Goal: Feedback & Contribution: Leave review/rating

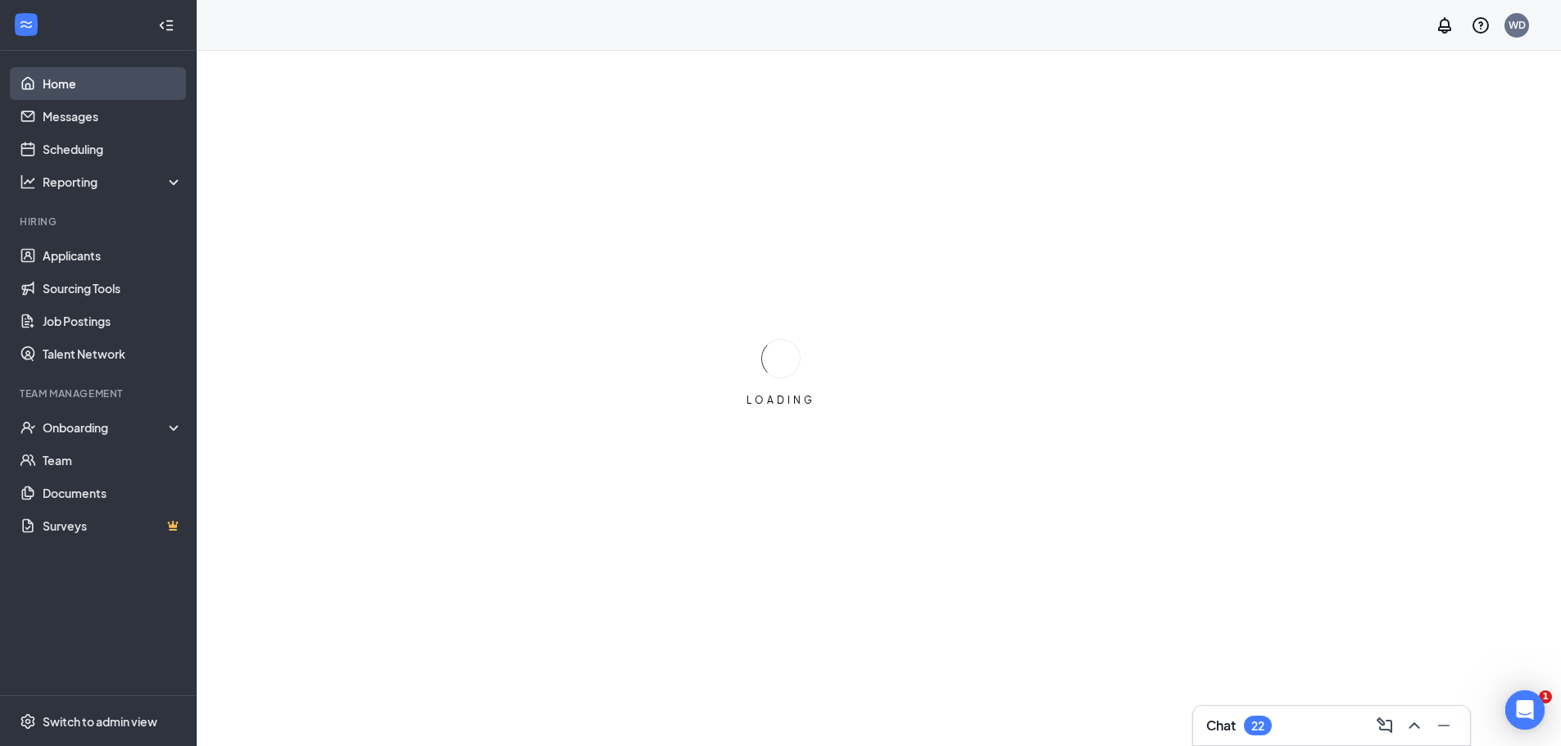
click at [61, 82] on link "Home" at bounding box center [113, 83] width 140 height 33
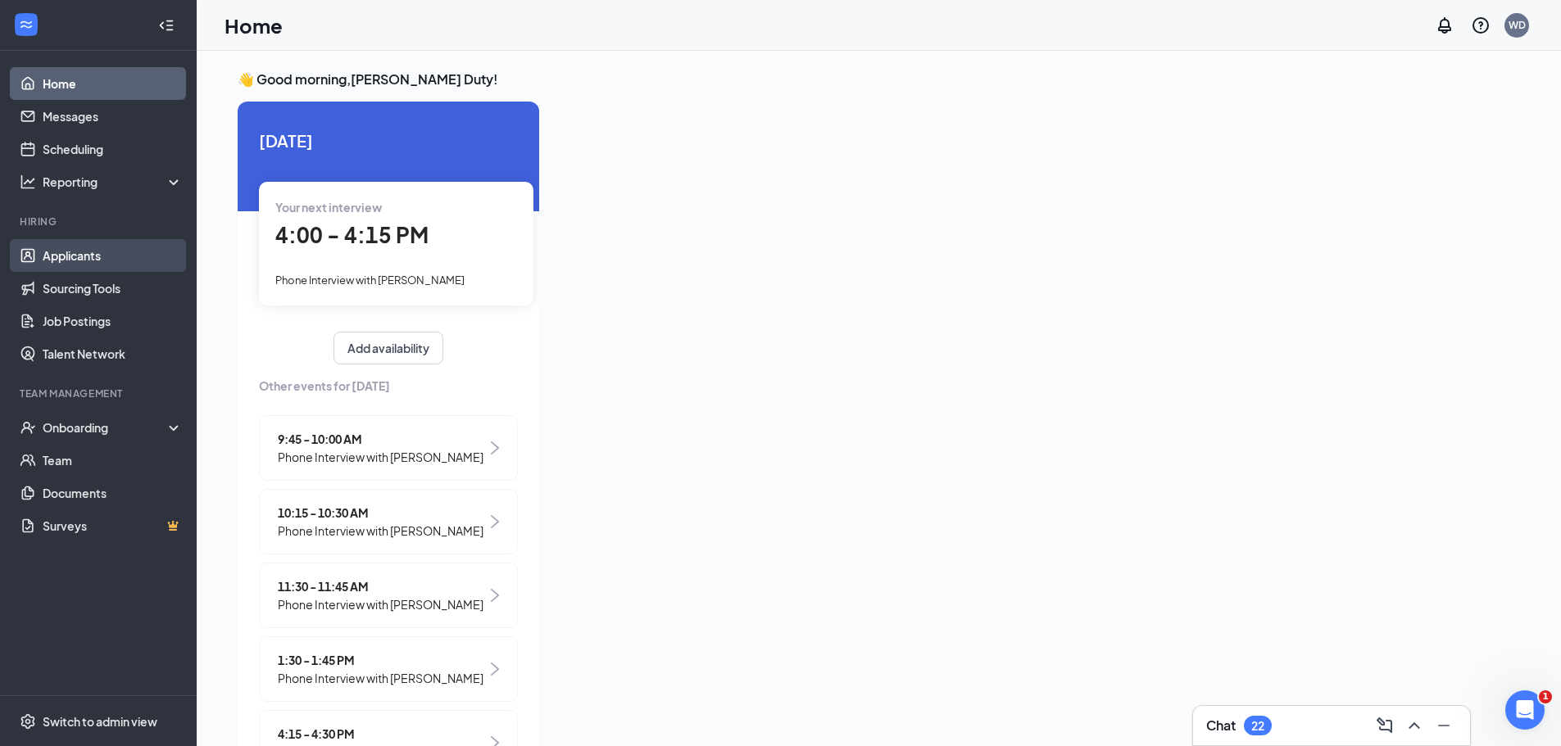
click at [67, 256] on link "Applicants" at bounding box center [113, 255] width 140 height 33
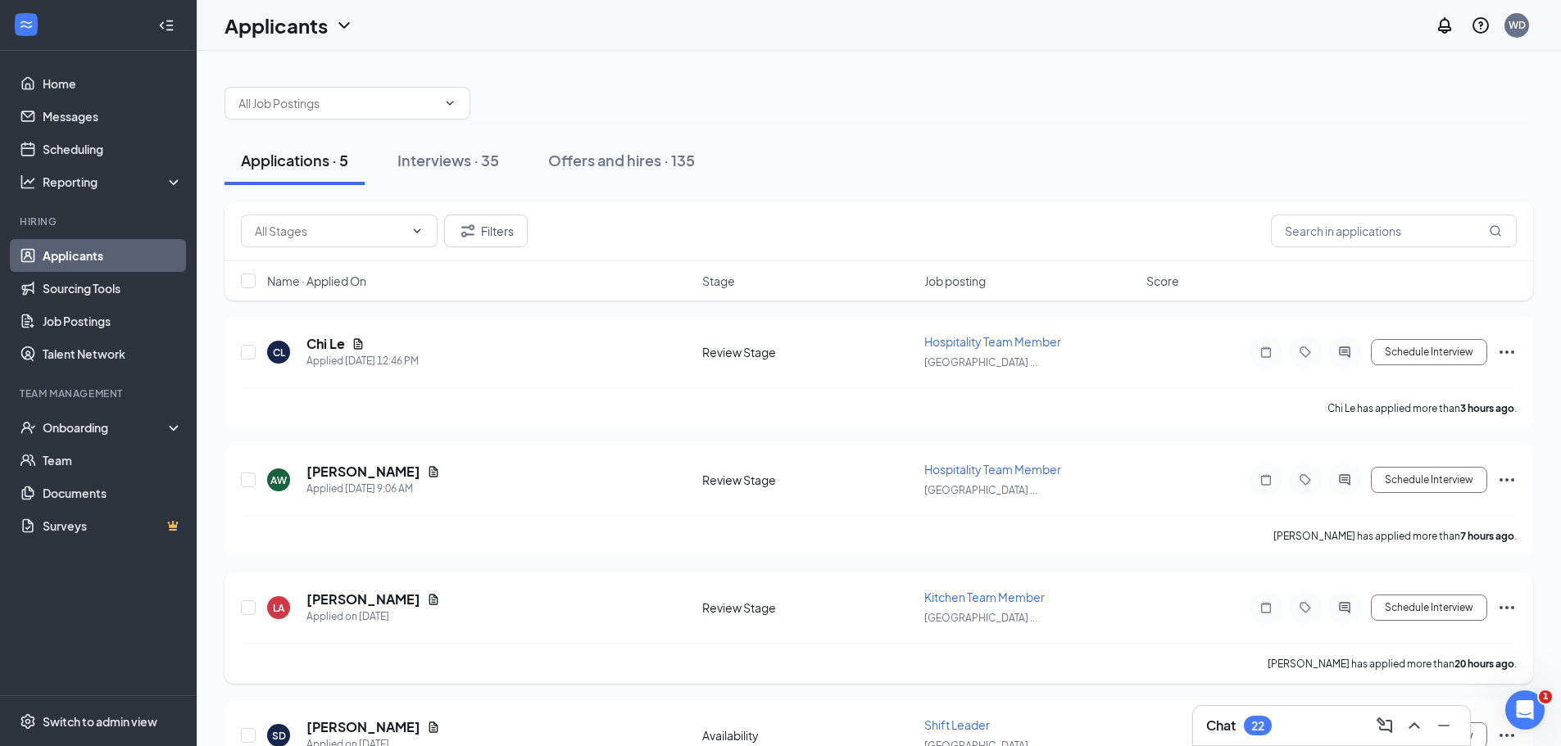
scroll to position [213, 0]
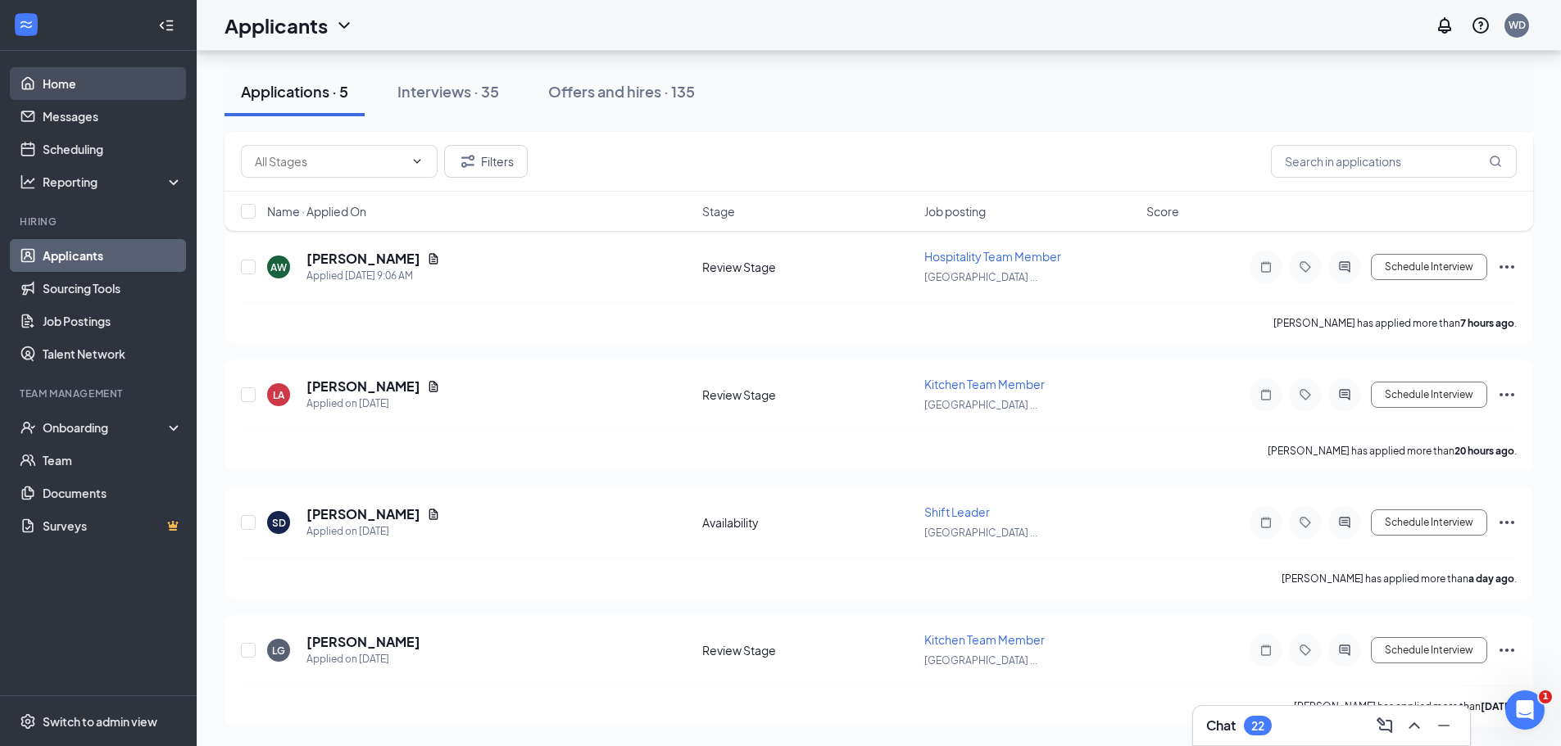
click at [50, 86] on link "Home" at bounding box center [113, 83] width 140 height 33
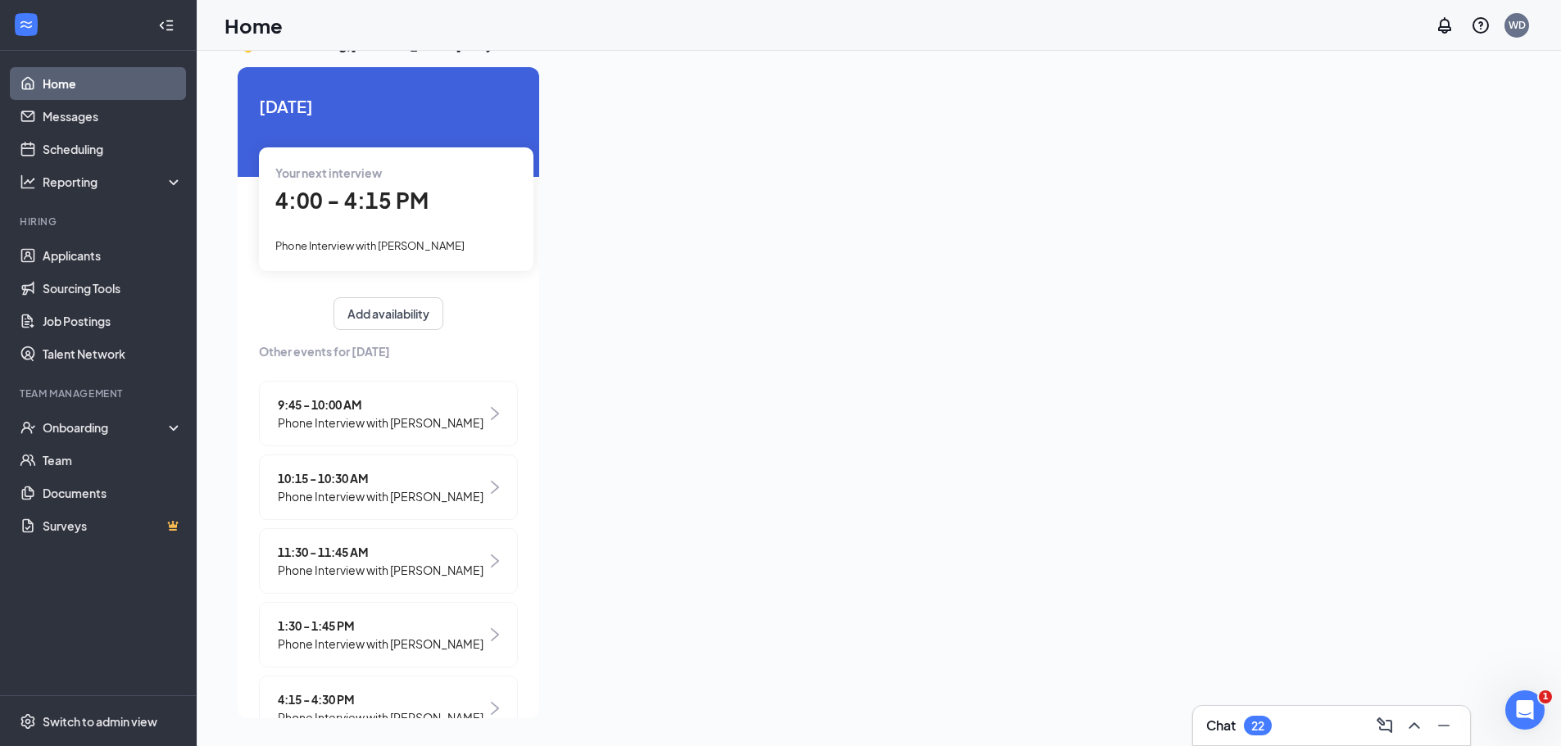
click at [360, 198] on span "4:00 - 4:15 PM" at bounding box center [351, 200] width 153 height 27
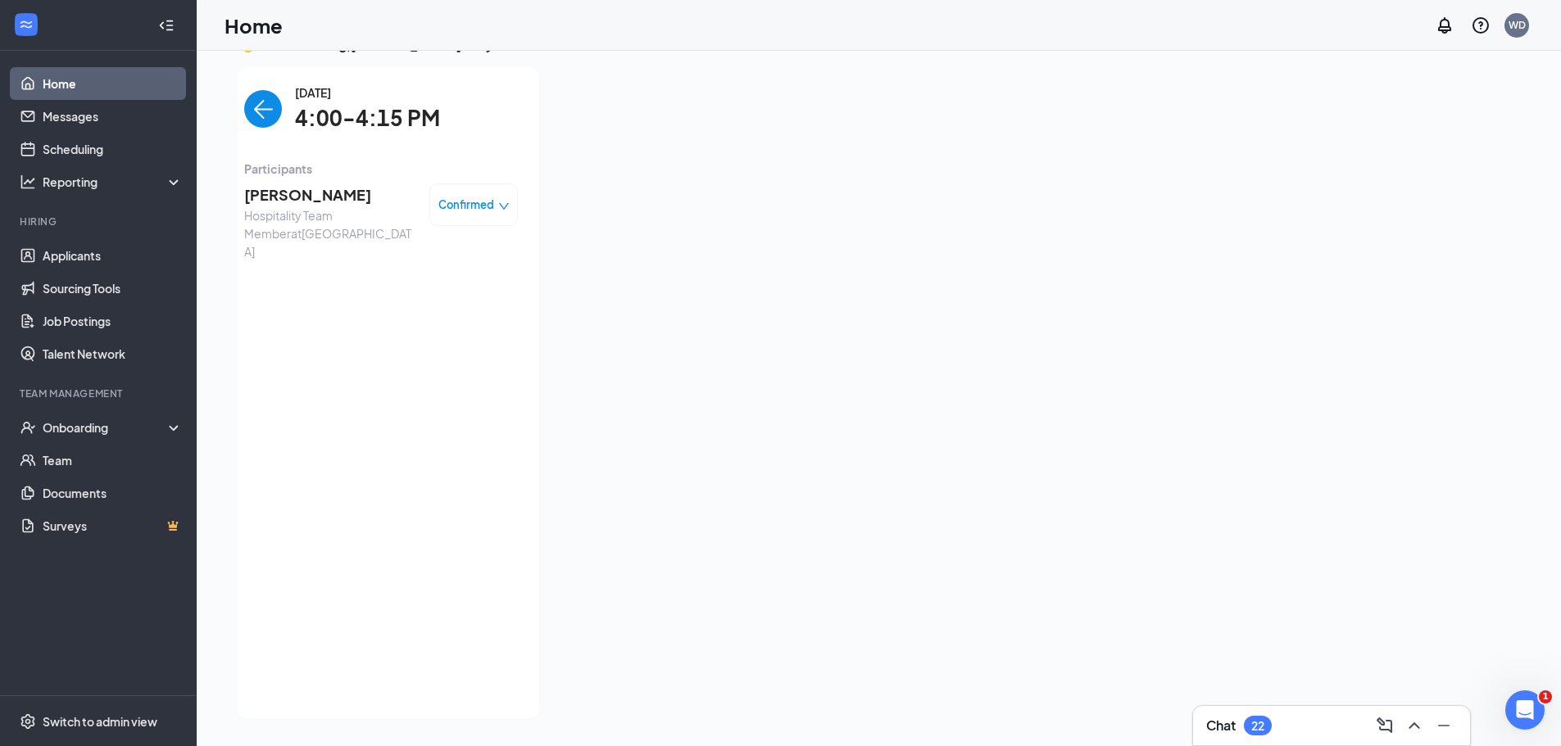
click at [288, 193] on span "[PERSON_NAME]" at bounding box center [330, 195] width 172 height 23
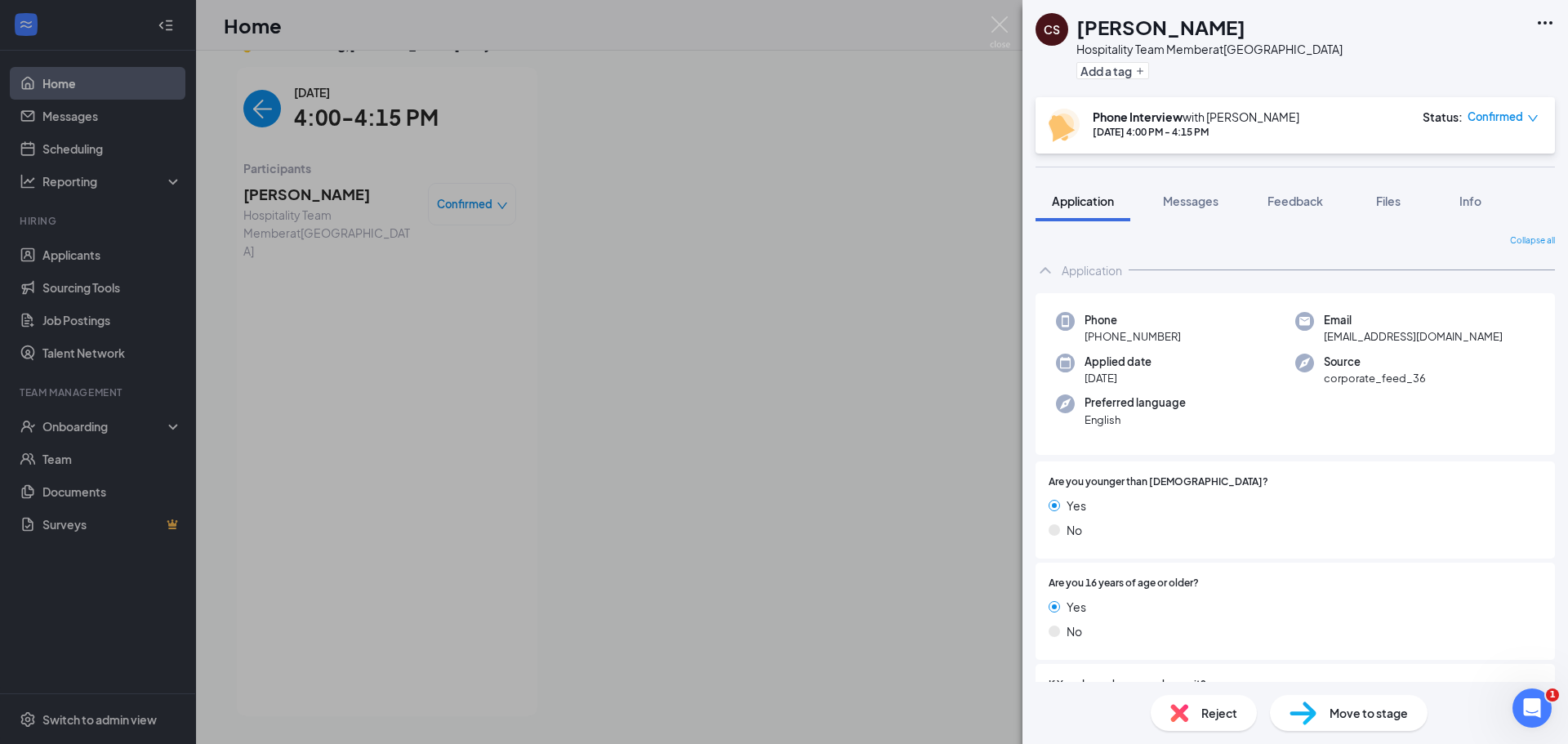
click at [1210, 710] on span "Reject" at bounding box center [1219, 713] width 36 height 18
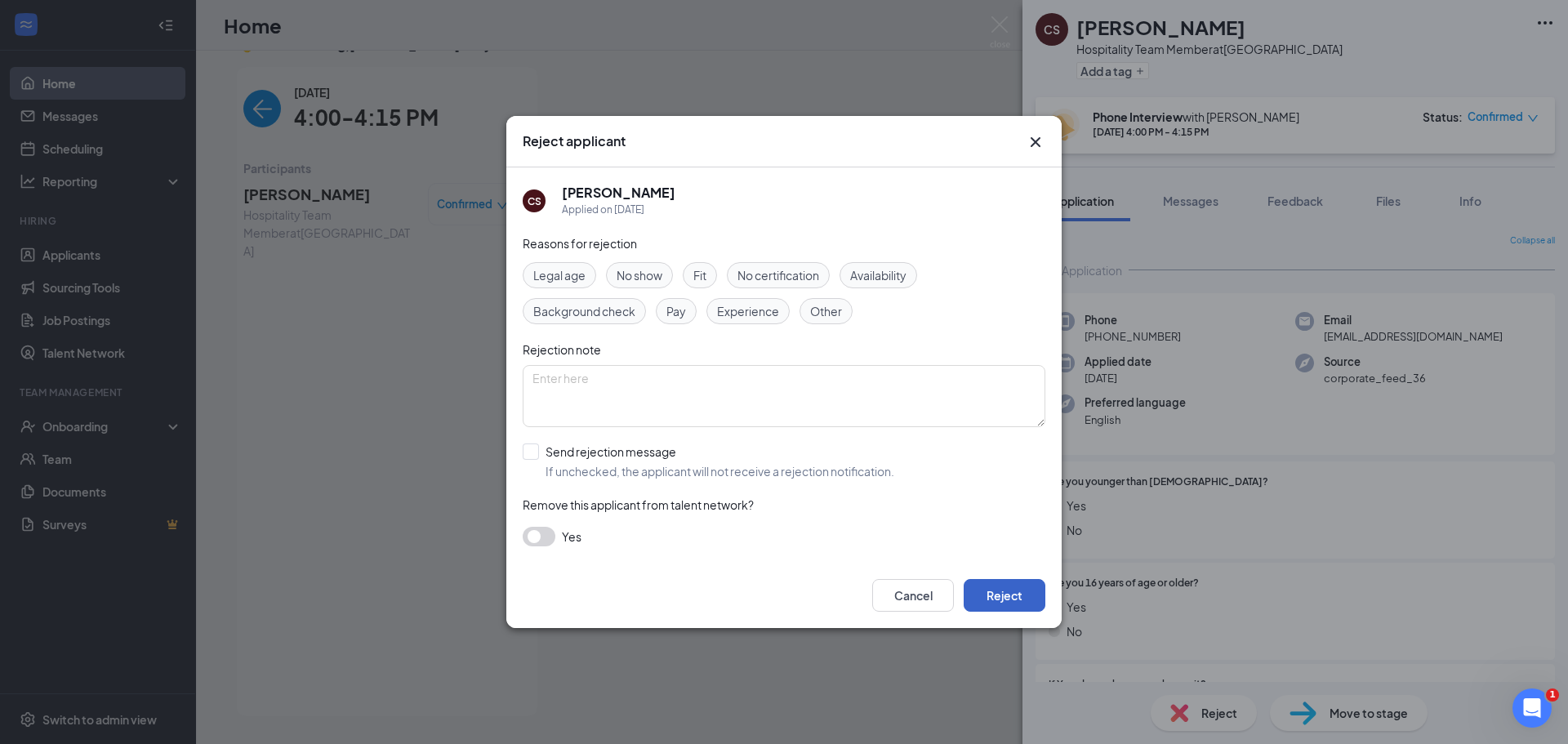
click at [996, 605] on button "Reject" at bounding box center [1005, 595] width 82 height 33
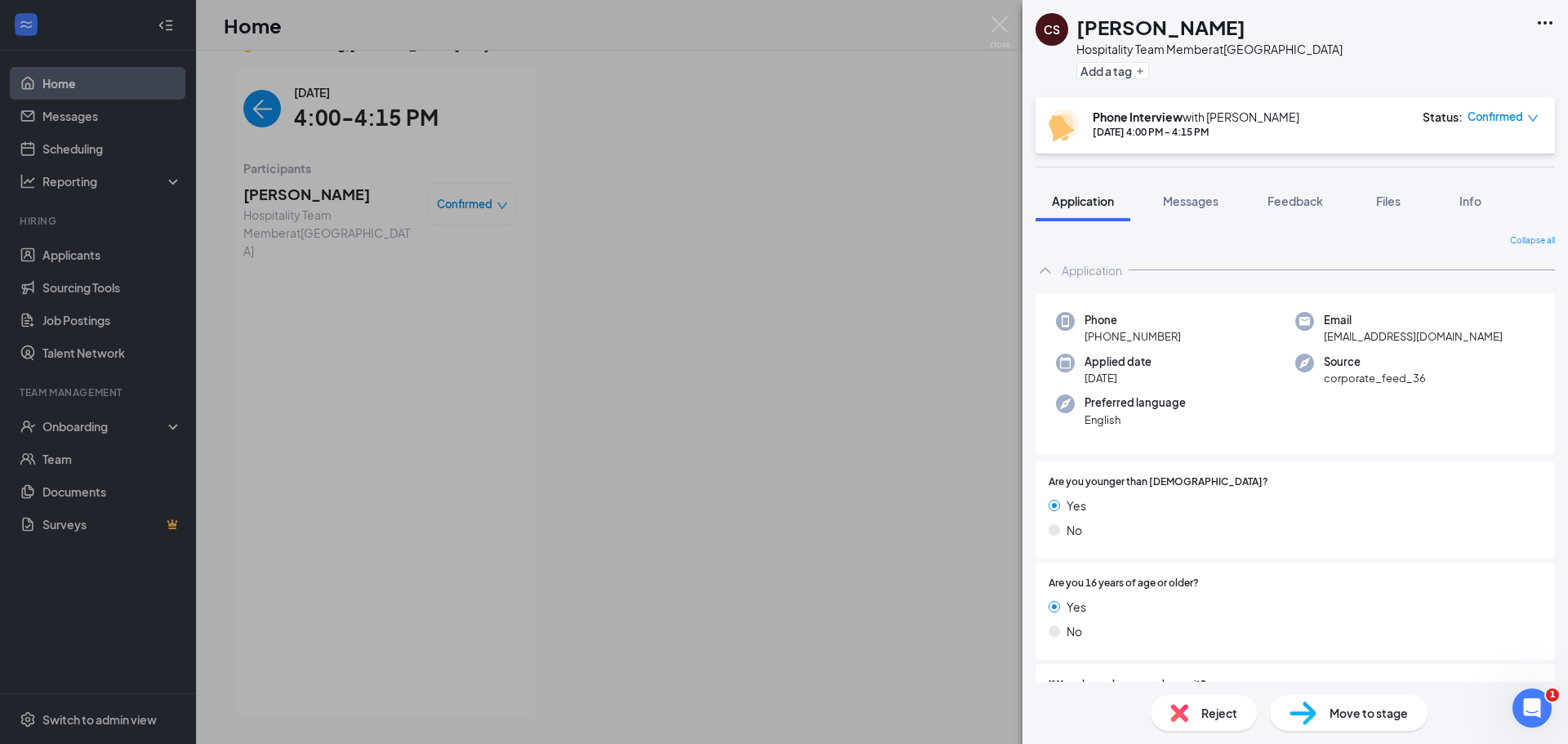
click at [240, 107] on div "CS [PERSON_NAME] Hospitality Team Member at [GEOGRAPHIC_DATA] Add a tag Phone I…" at bounding box center [784, 372] width 1568 height 744
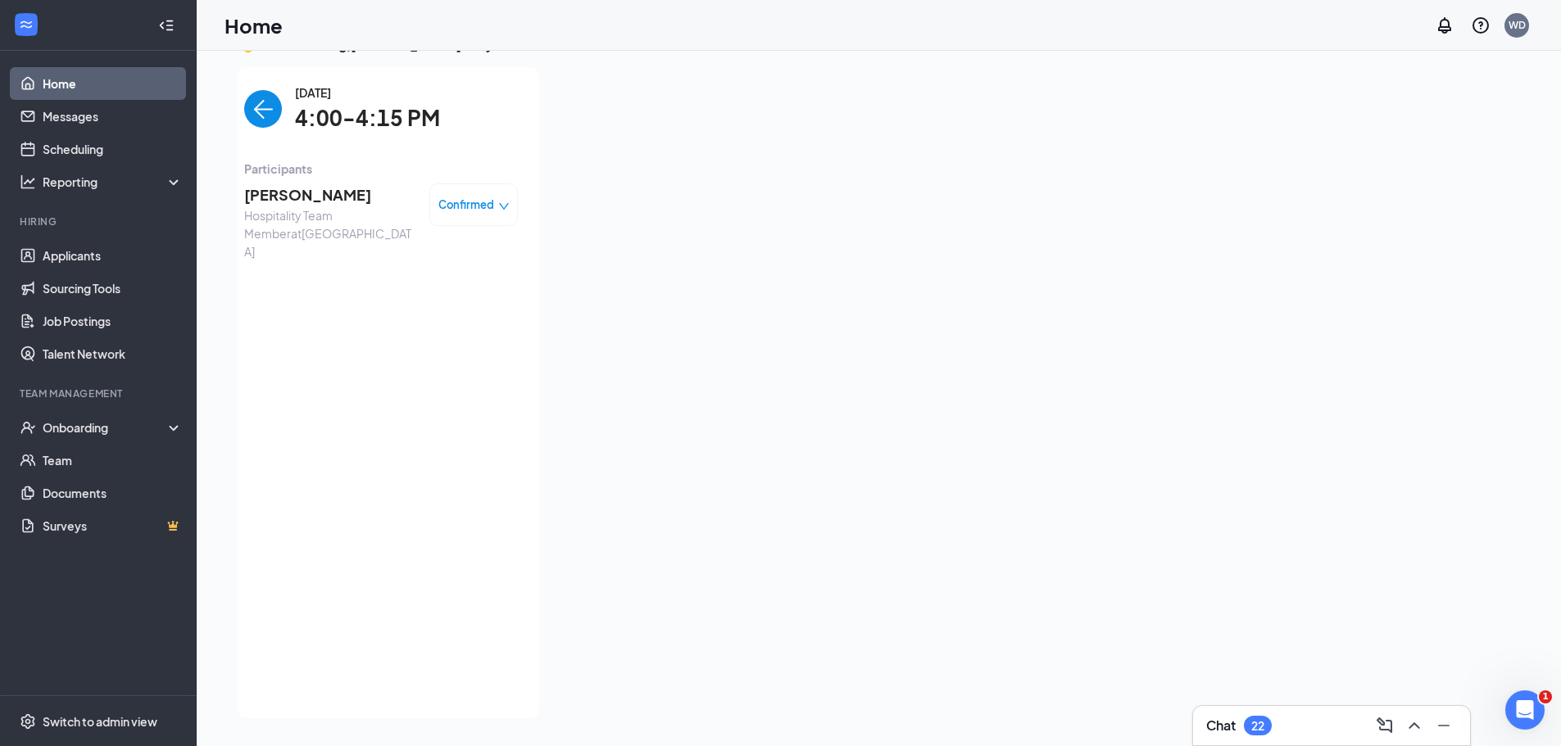
click at [244, 107] on img "back-button" at bounding box center [263, 109] width 38 height 38
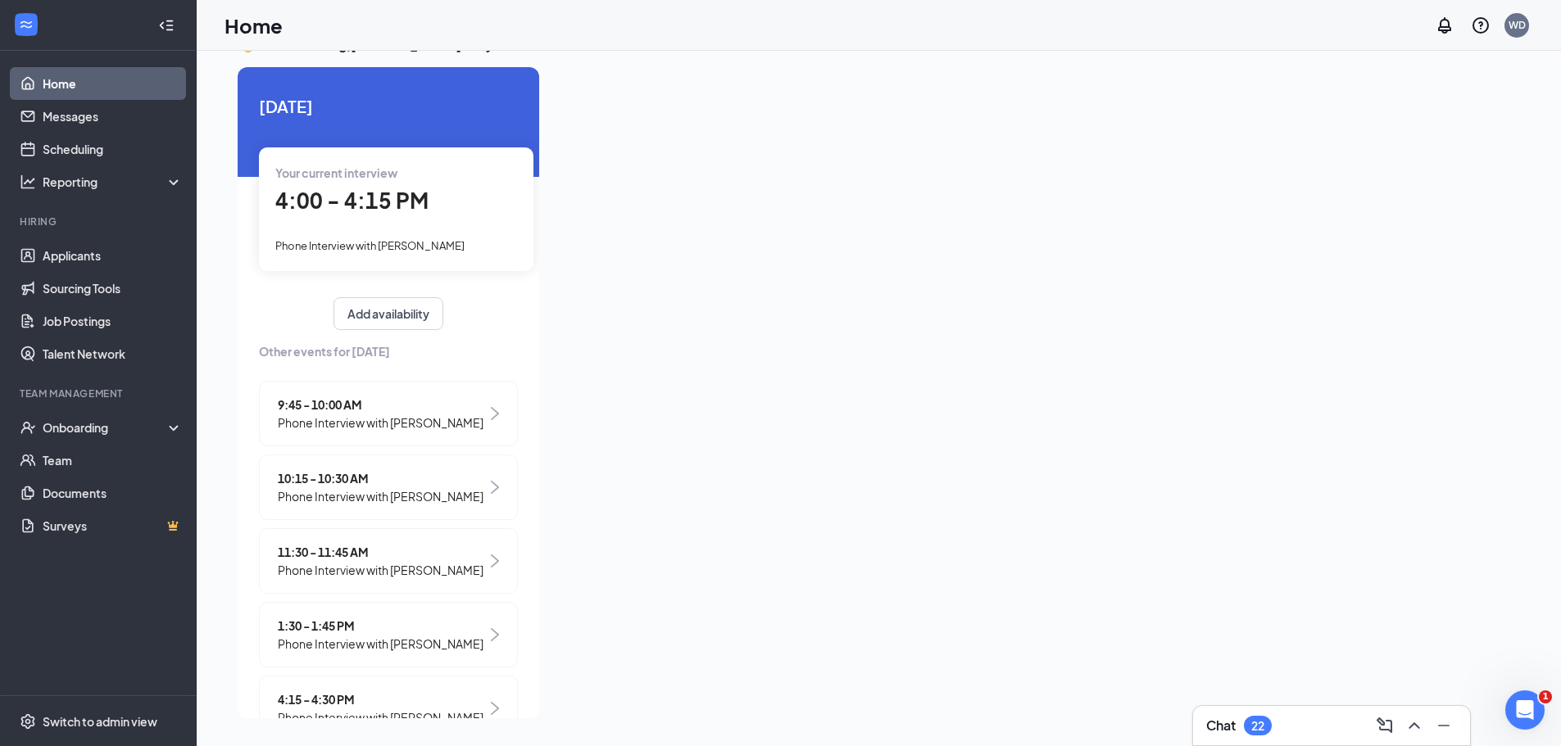
click at [357, 196] on span "4:00 - 4:15 PM" at bounding box center [351, 200] width 153 height 27
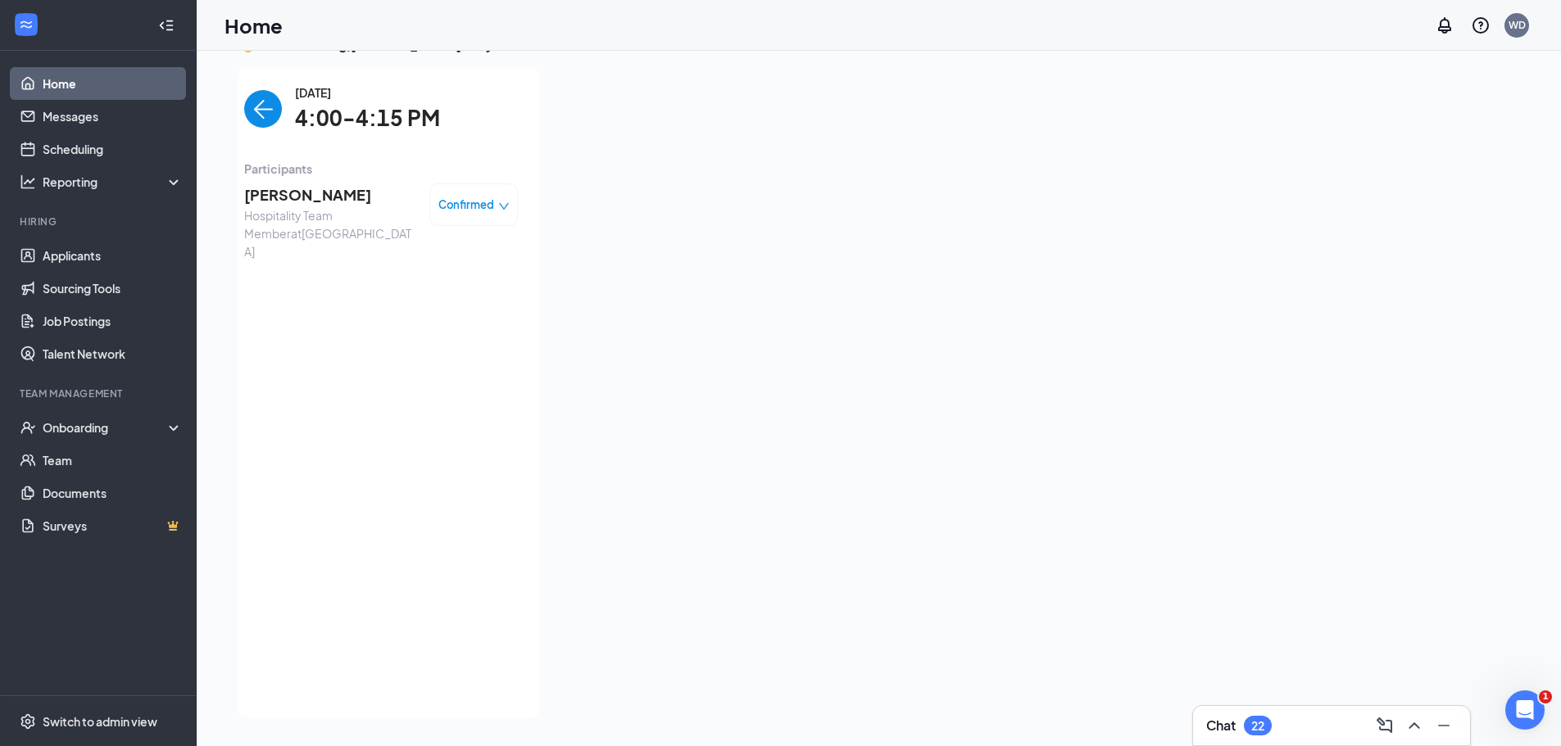
click at [316, 196] on span "[PERSON_NAME]" at bounding box center [330, 195] width 172 height 23
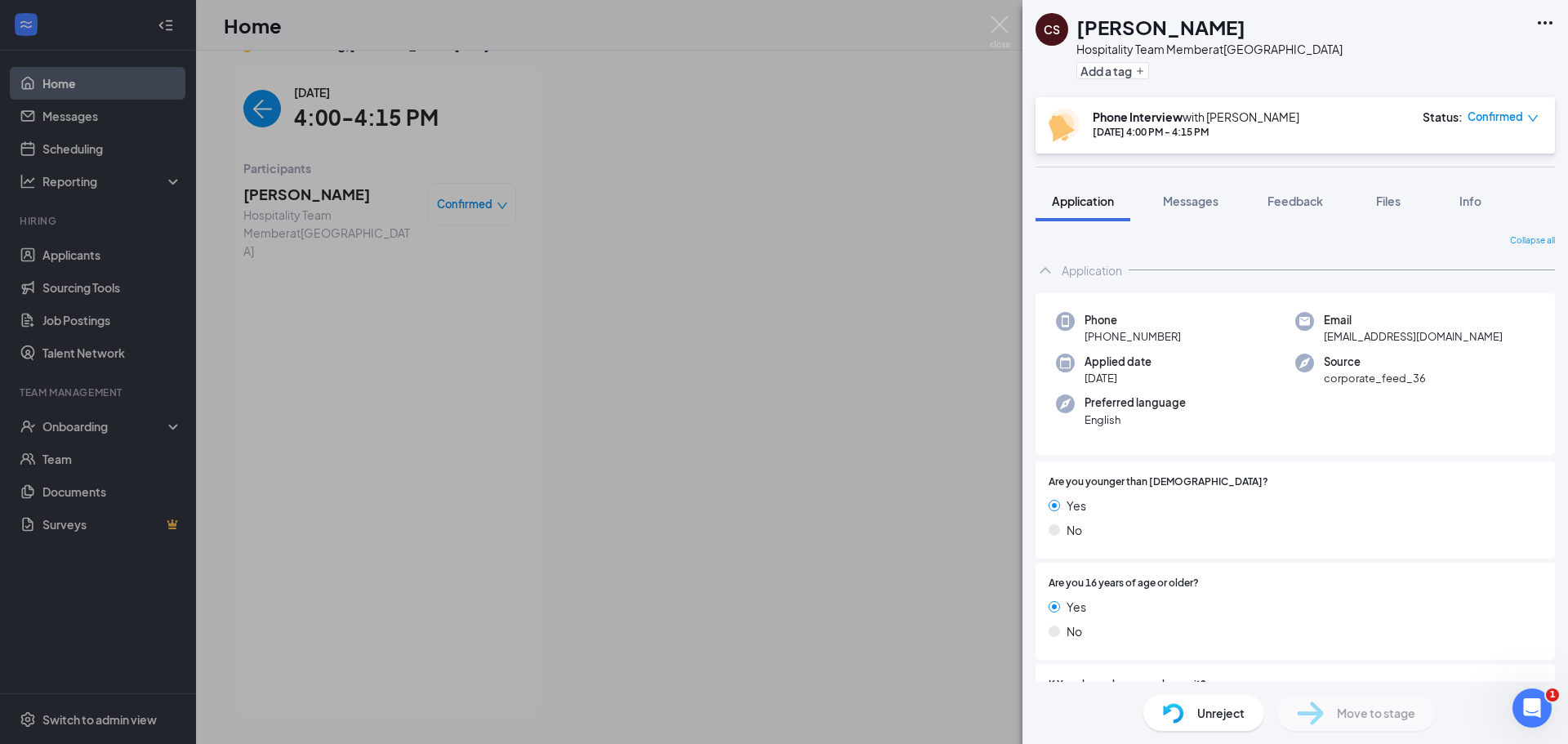
click at [257, 110] on div "CS [PERSON_NAME] Hospitality Team Member at [GEOGRAPHIC_DATA] Add a tag Phone I…" at bounding box center [784, 372] width 1568 height 744
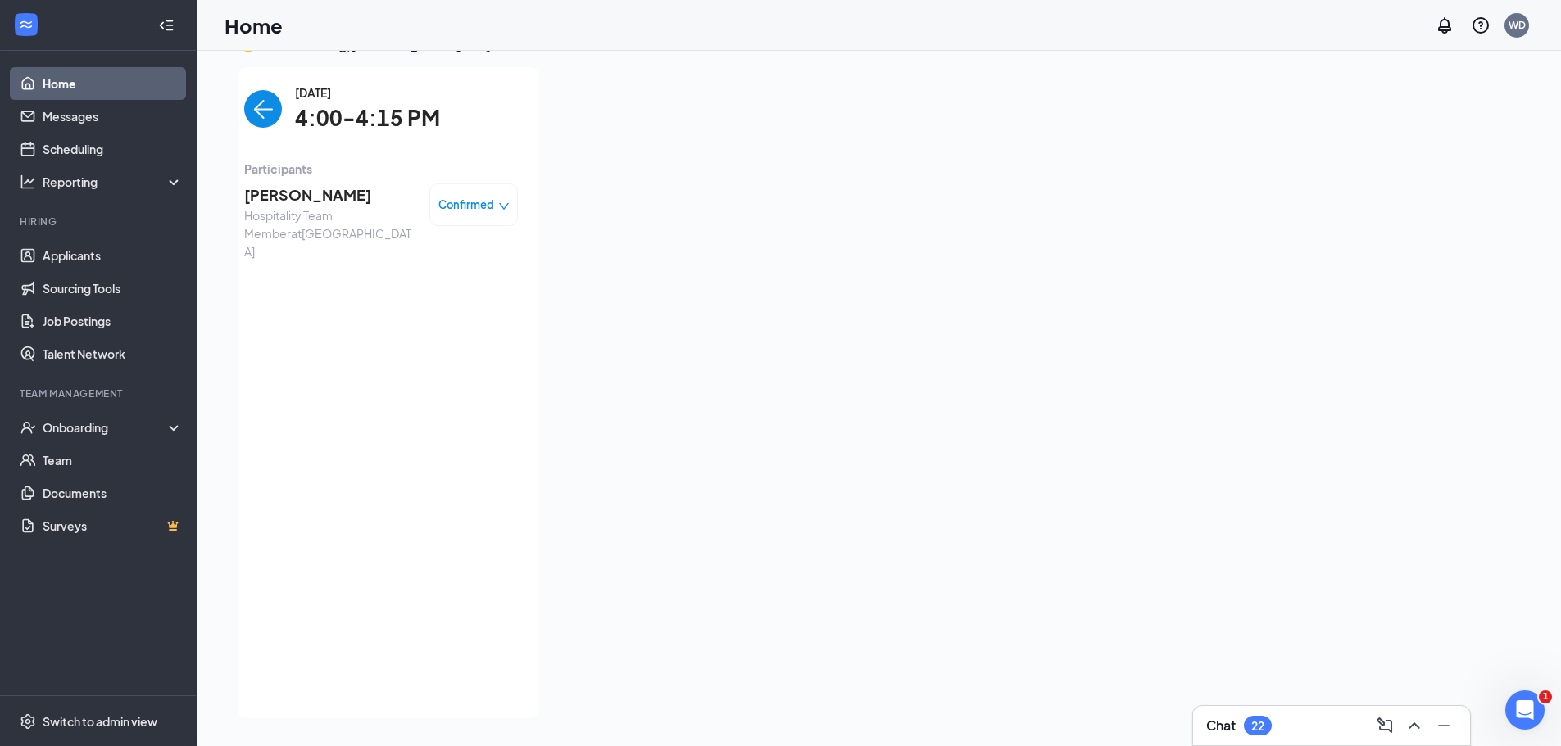
click at [245, 106] on img "back-button" at bounding box center [263, 109] width 38 height 38
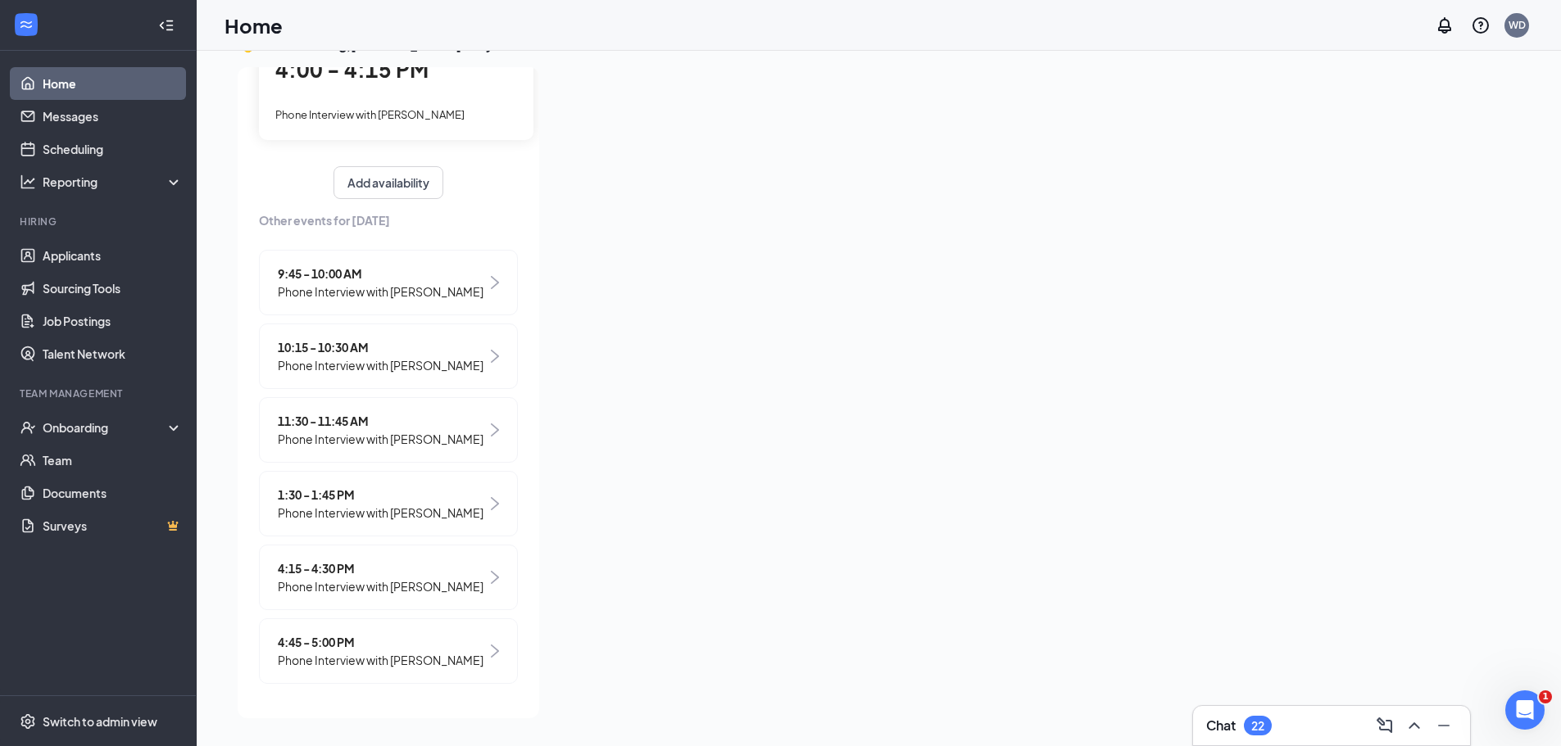
scroll to position [149, 0]
click at [319, 568] on span "4:15 - 4:30 PM" at bounding box center [381, 569] width 206 height 18
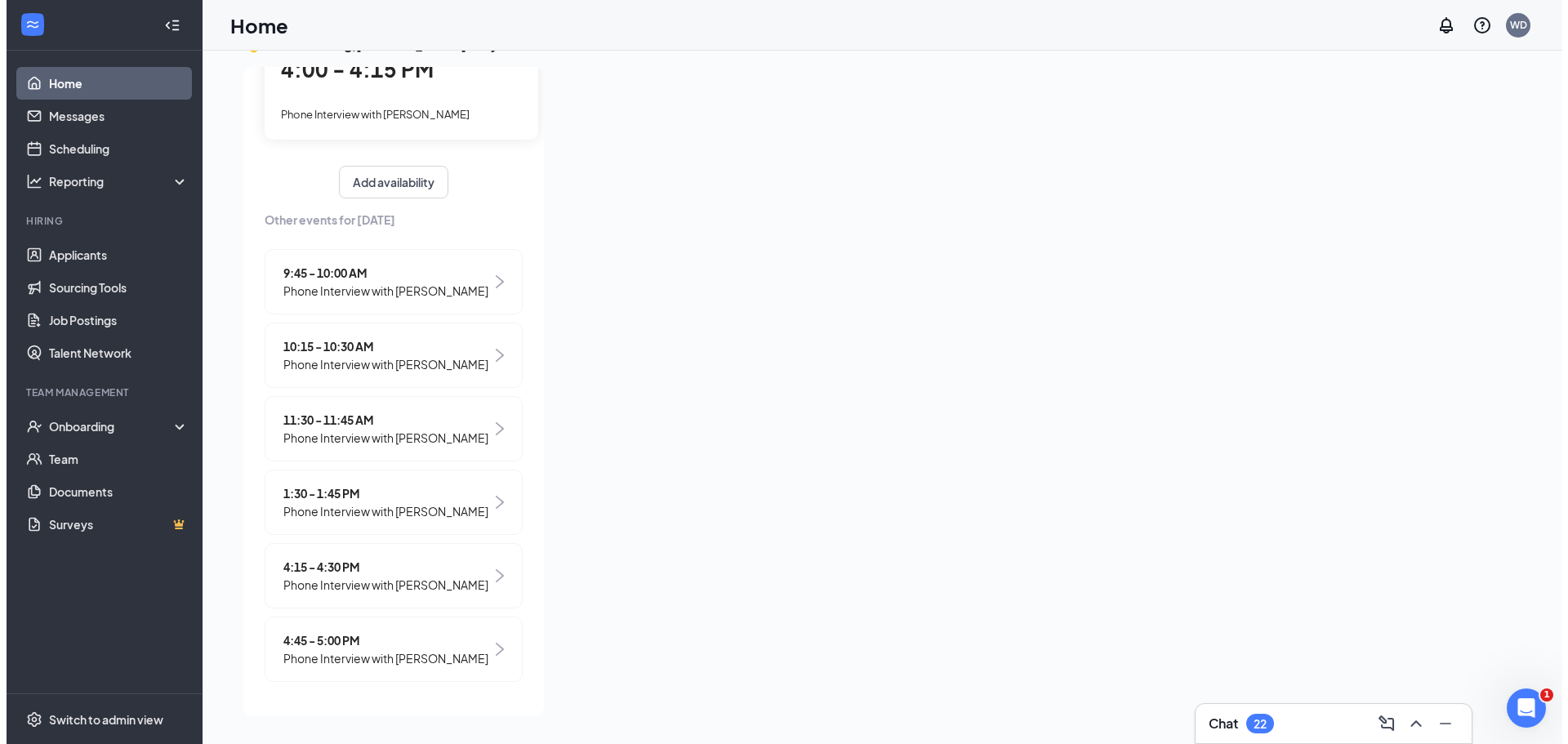
scroll to position [0, 0]
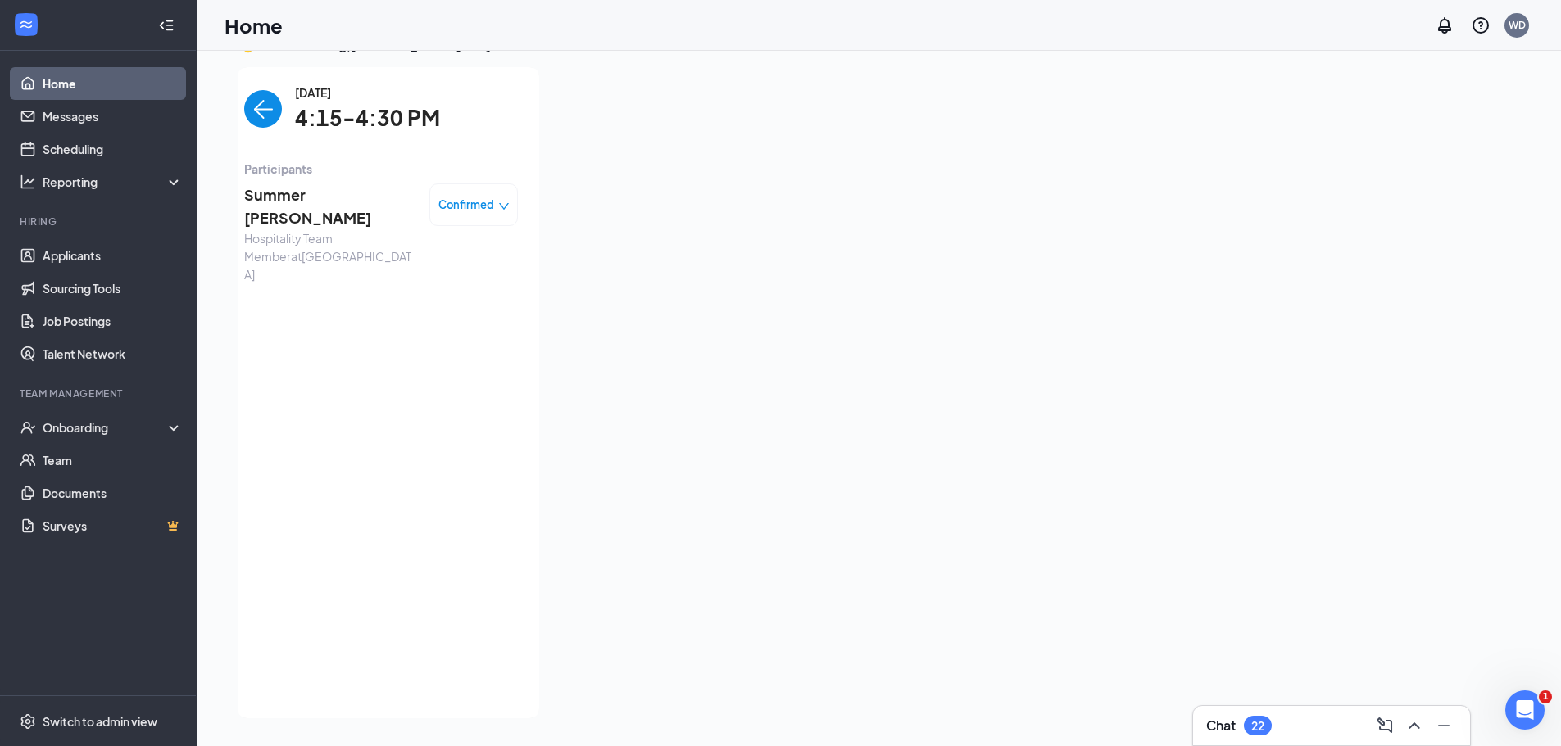
click at [283, 193] on span "Summer [PERSON_NAME]" at bounding box center [330, 207] width 172 height 47
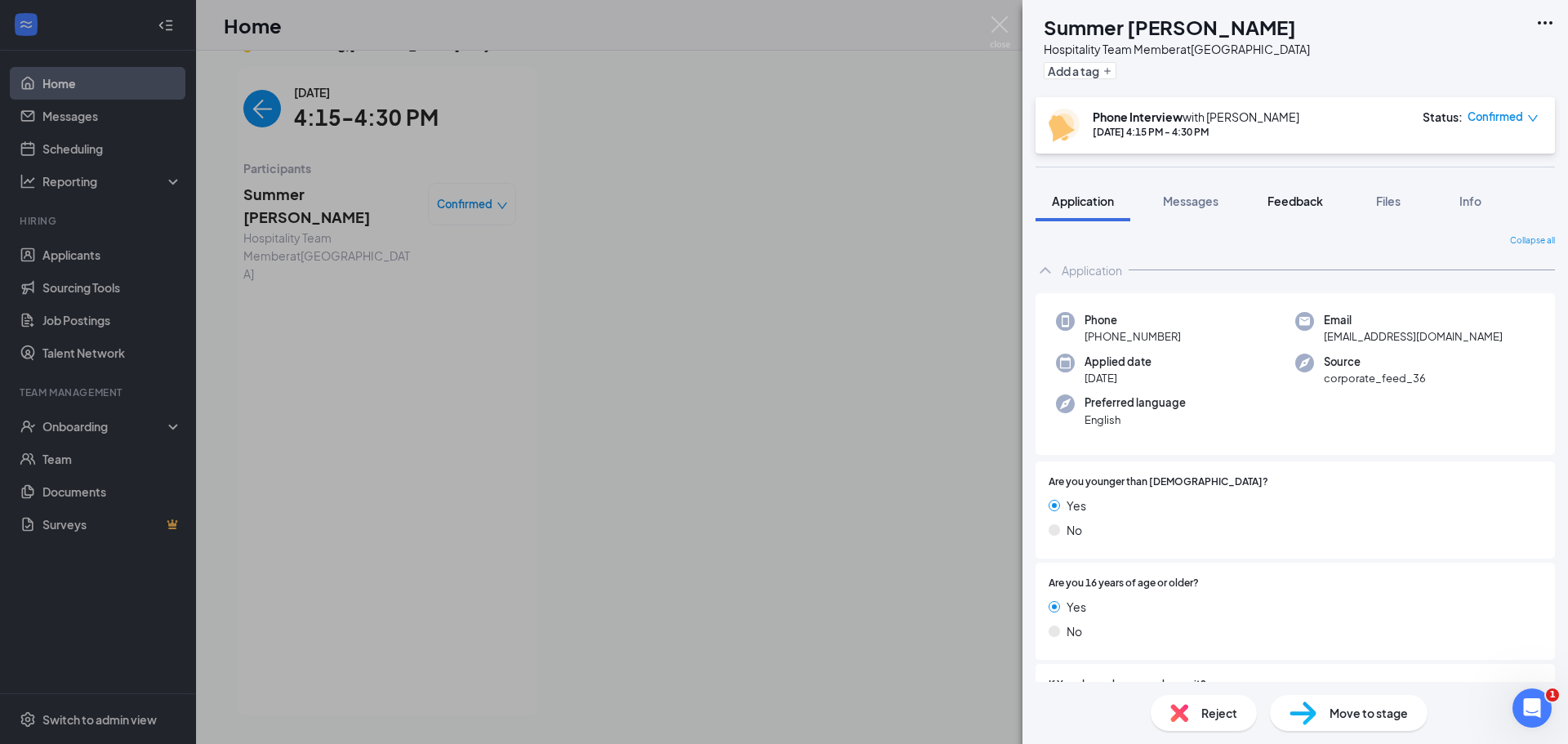
click at [1304, 193] on span "Feedback" at bounding box center [1296, 200] width 56 height 15
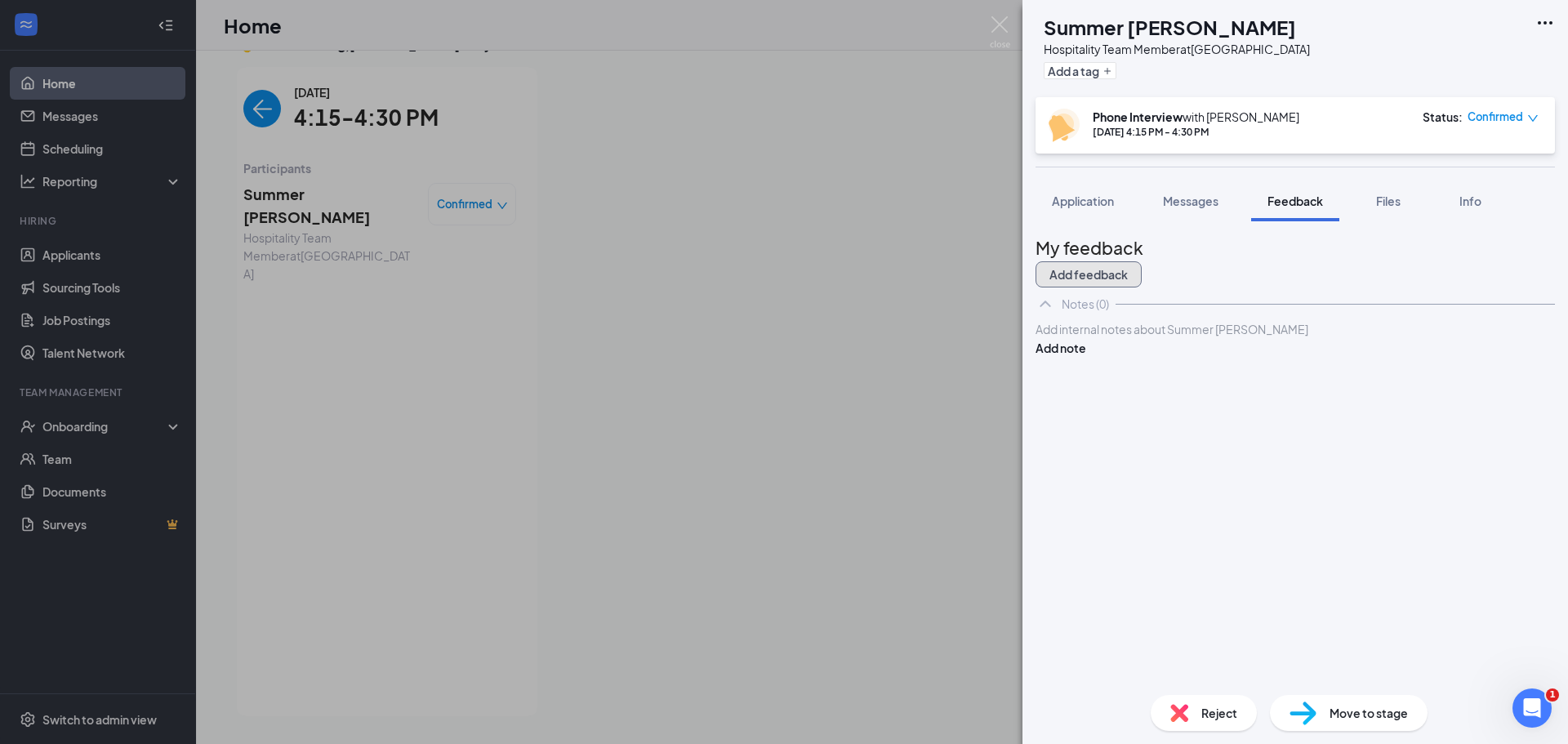
click at [1141, 272] on button "Add feedback" at bounding box center [1089, 274] width 107 height 26
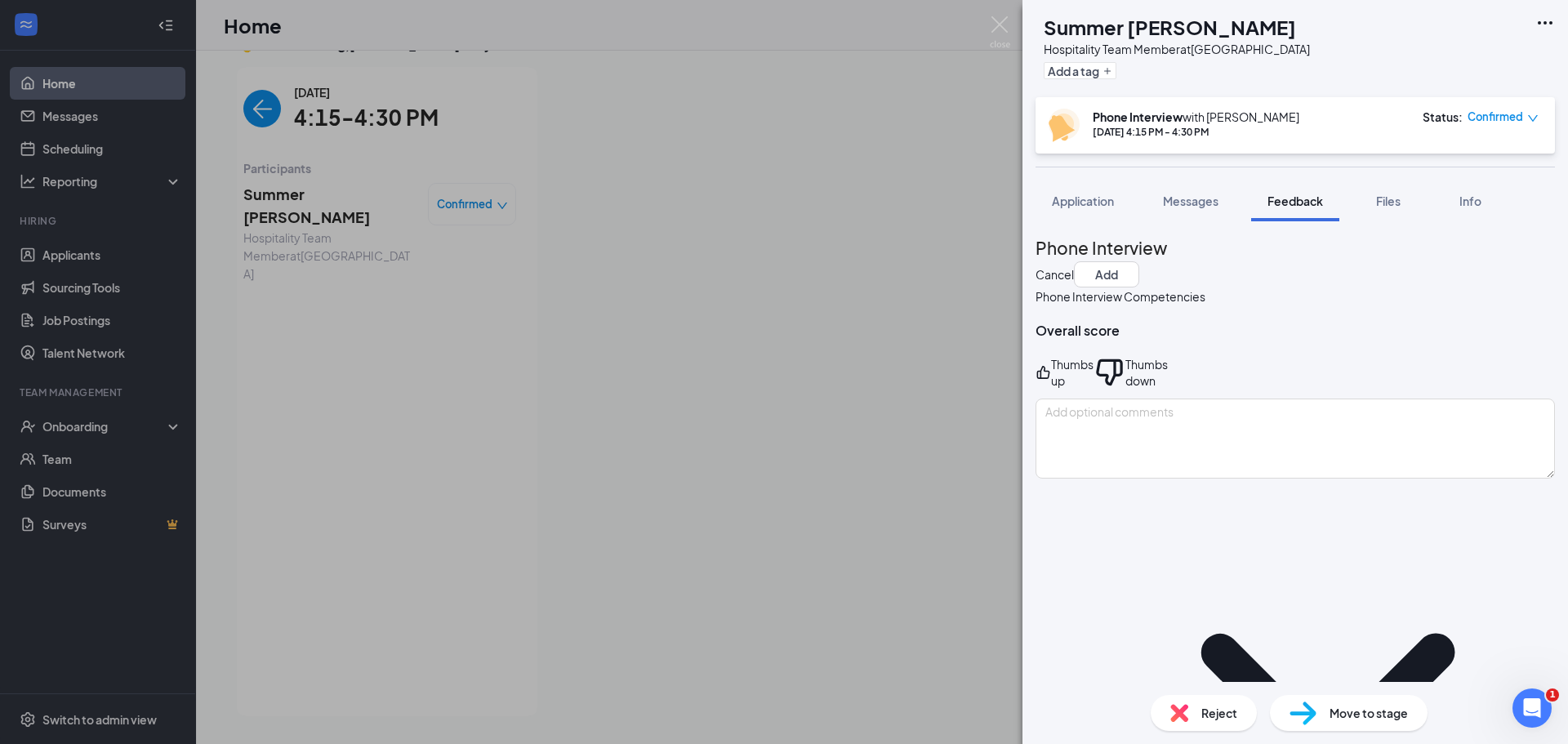
click at [1074, 376] on div "Thumbs up" at bounding box center [1065, 372] width 58 height 33
click at [1052, 367] on icon "ThumbsUp" at bounding box center [1044, 372] width 16 height 33
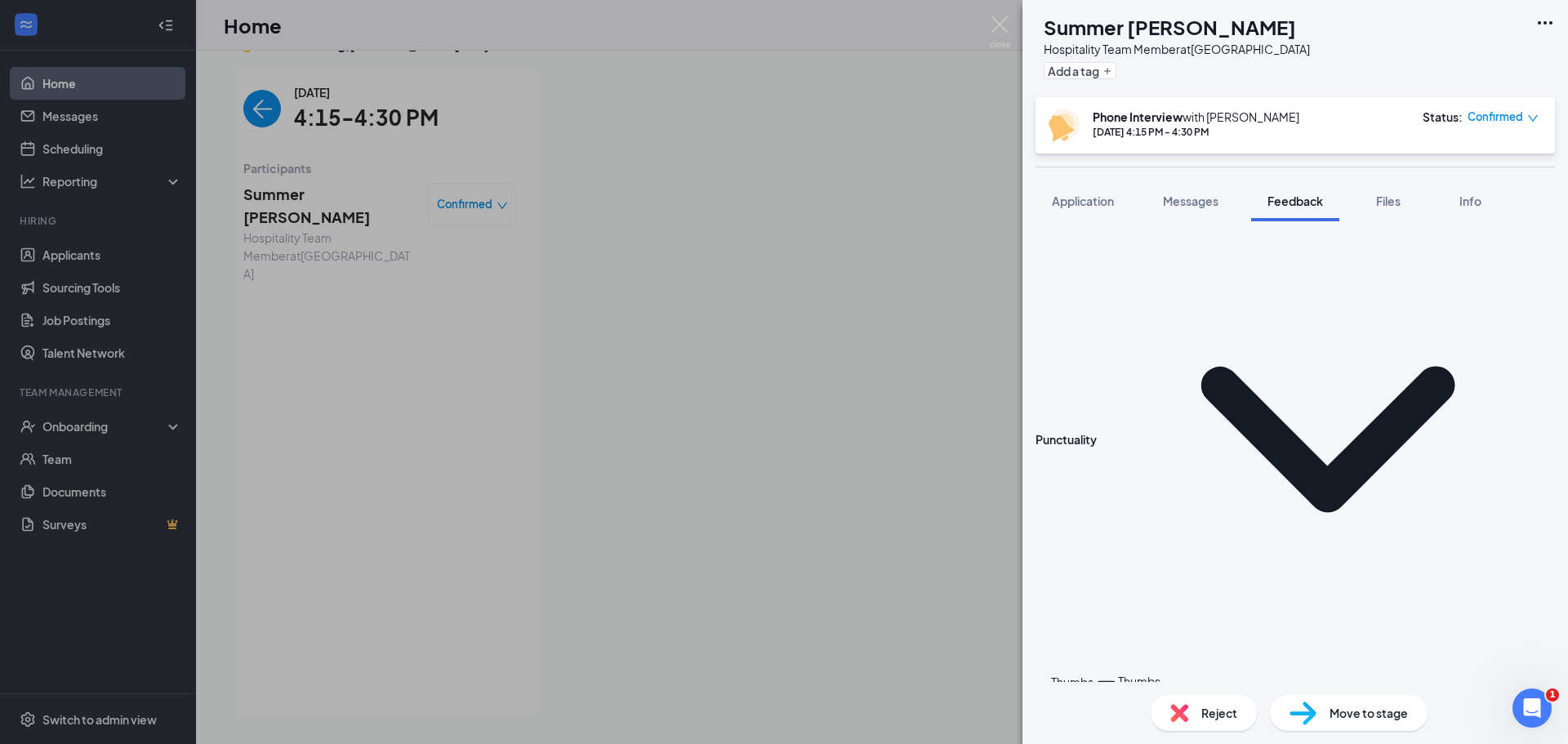
scroll to position [327, 0]
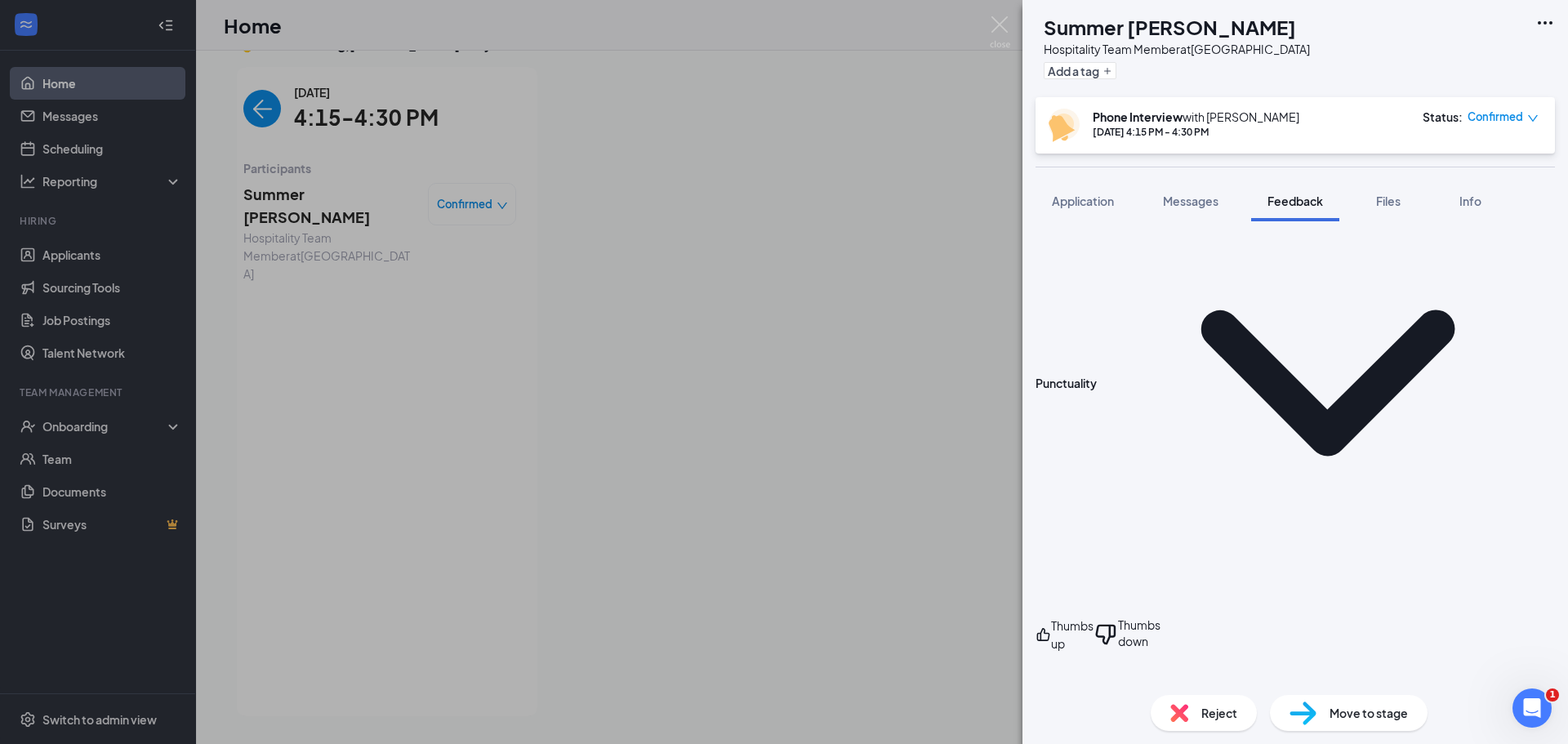
drag, startPoint x: 1061, startPoint y: 451, endPoint x: 1061, endPoint y: 486, distance: 35.0
drag, startPoint x: 1064, startPoint y: 569, endPoint x: 1066, endPoint y: 599, distance: 30.1
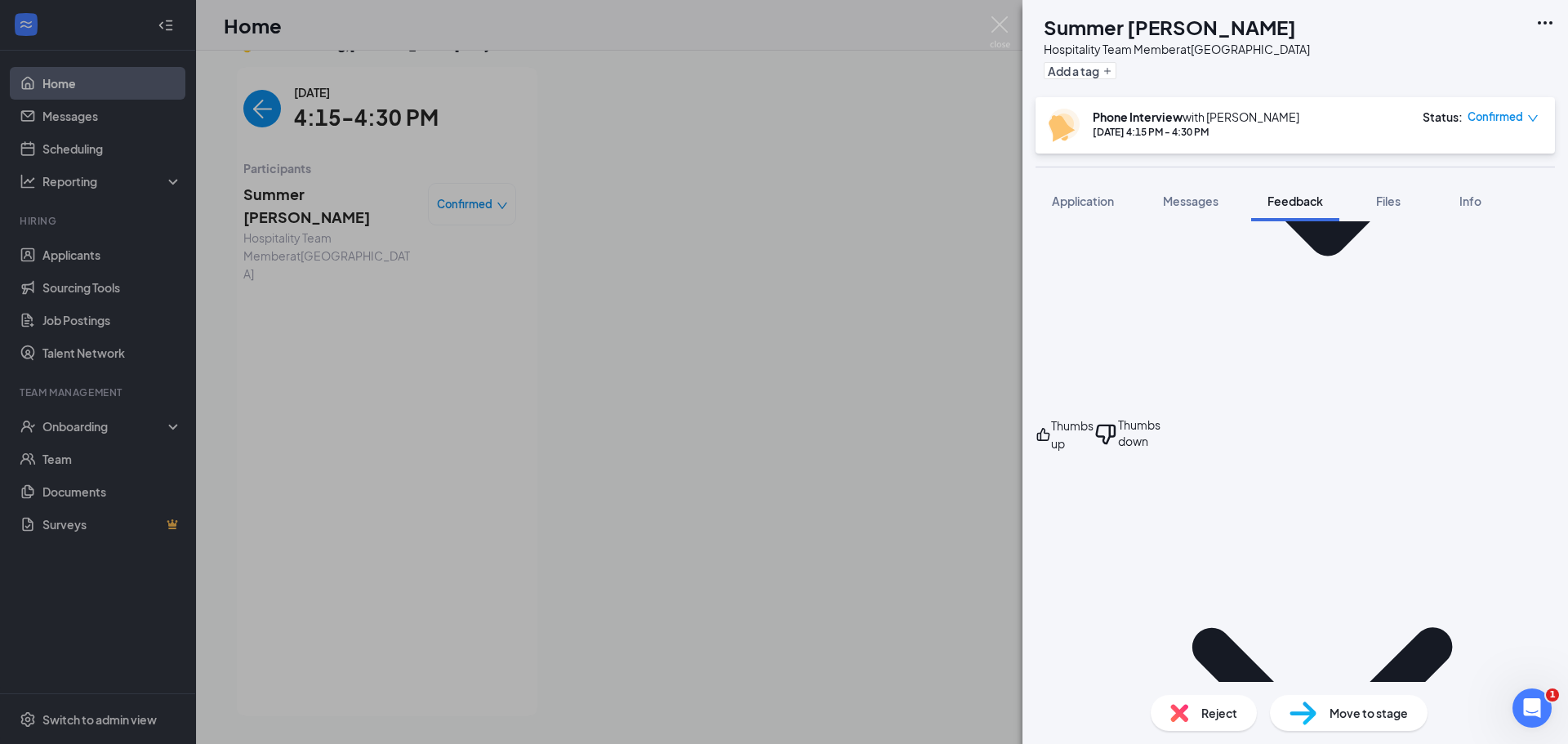
scroll to position [550, 0]
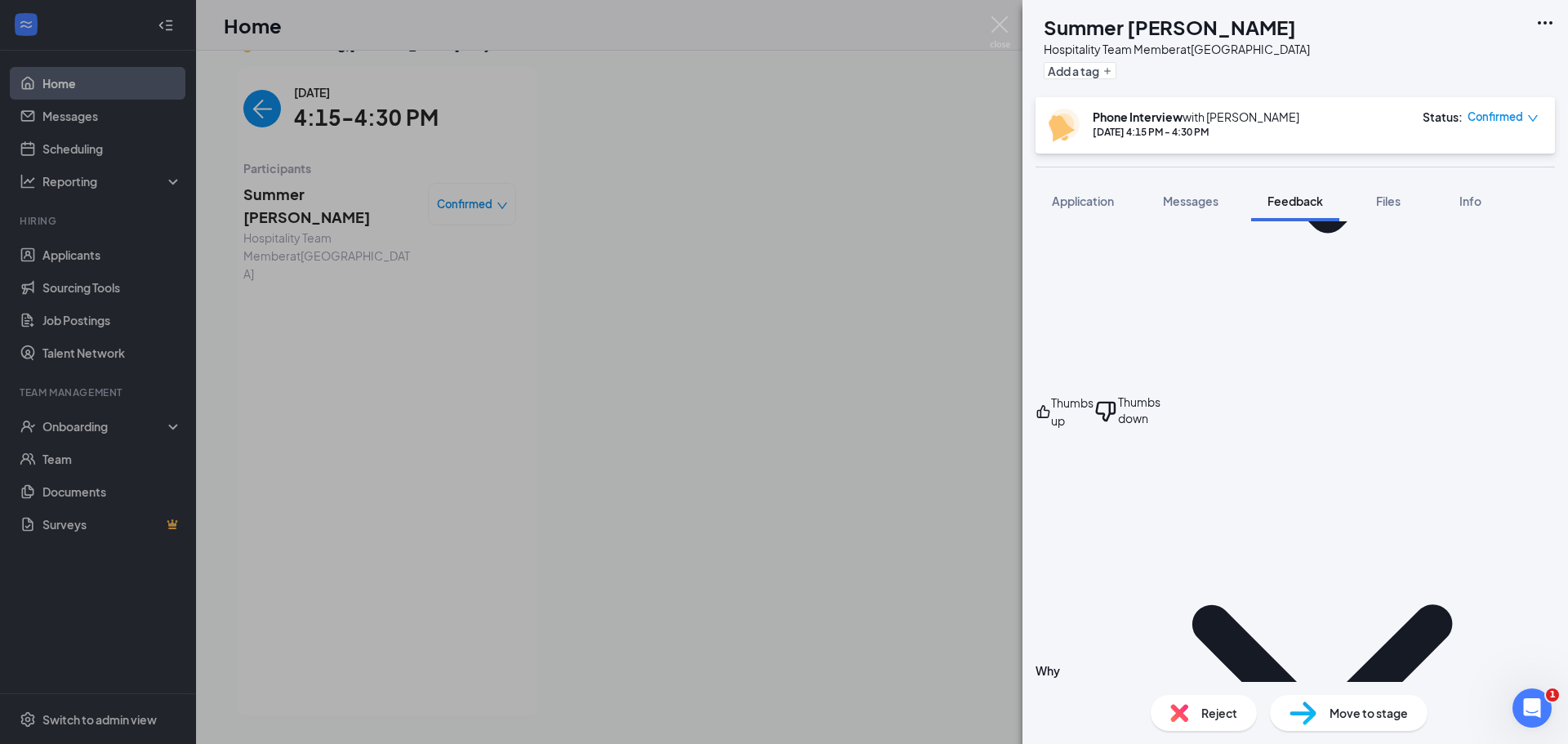
drag, startPoint x: 1066, startPoint y: 453, endPoint x: 1061, endPoint y: 472, distance: 19.6
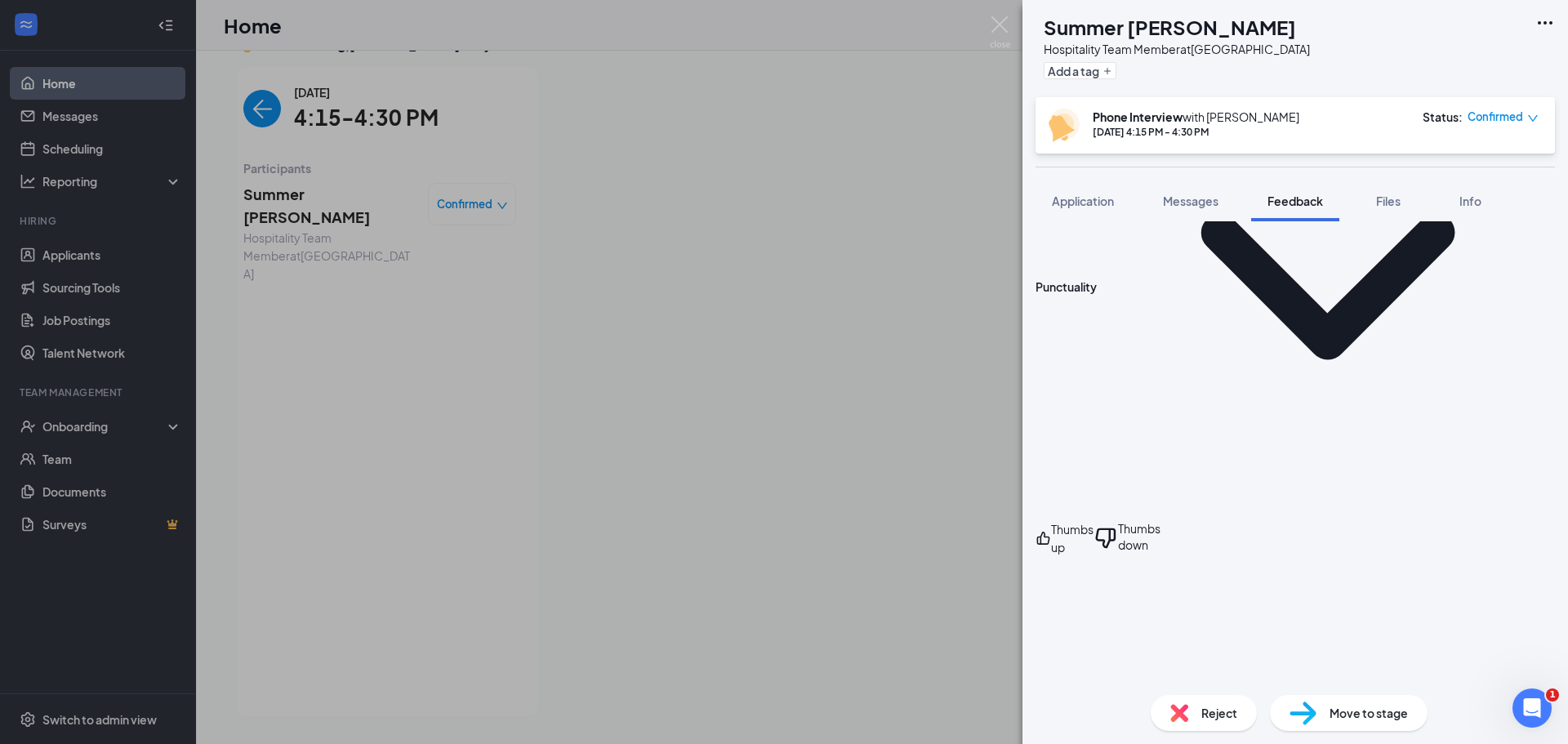
scroll to position [0, 0]
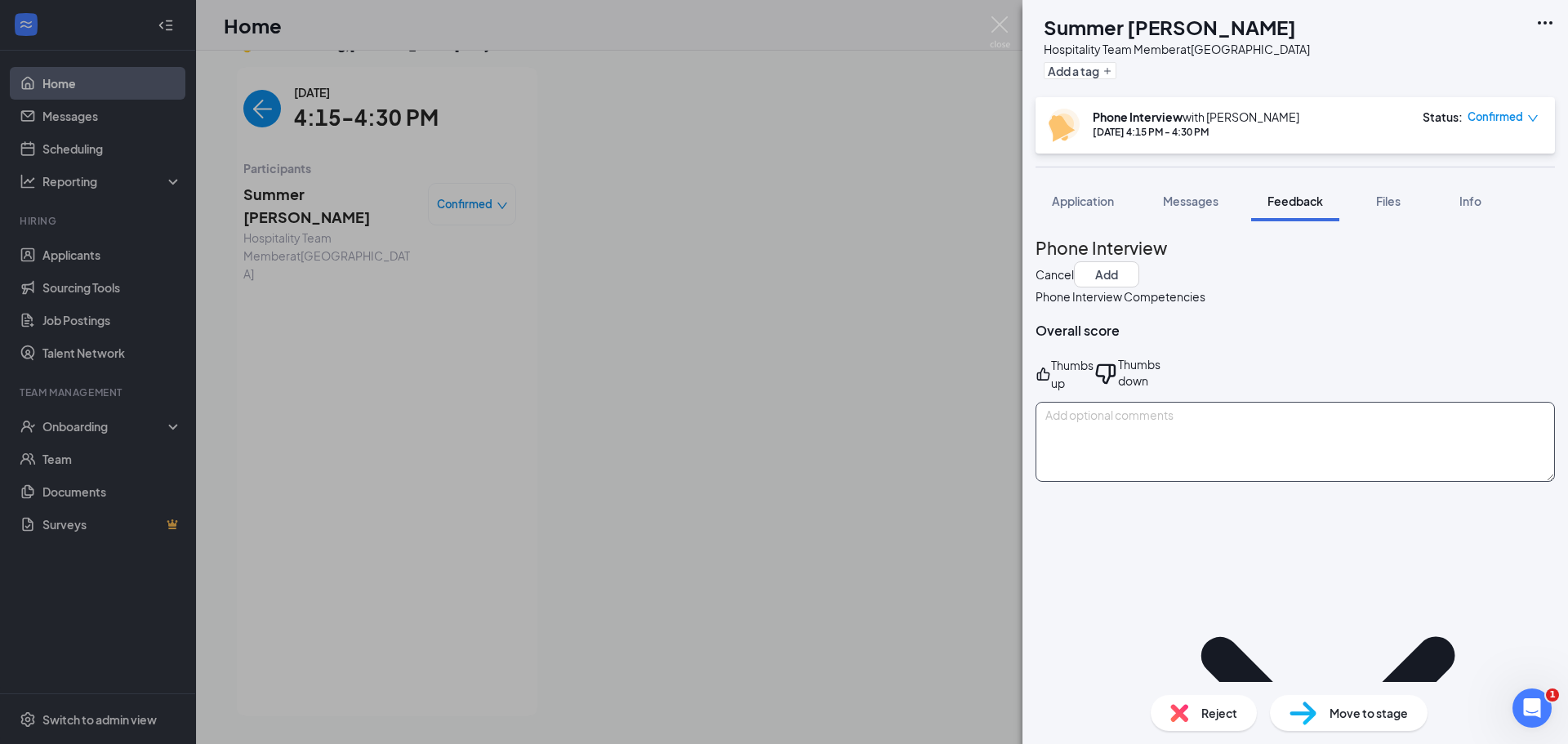
drag, startPoint x: 1064, startPoint y: 405, endPoint x: 1091, endPoint y: 399, distance: 27.7
click at [1066, 403] on textarea at bounding box center [1295, 442] width 519 height 80
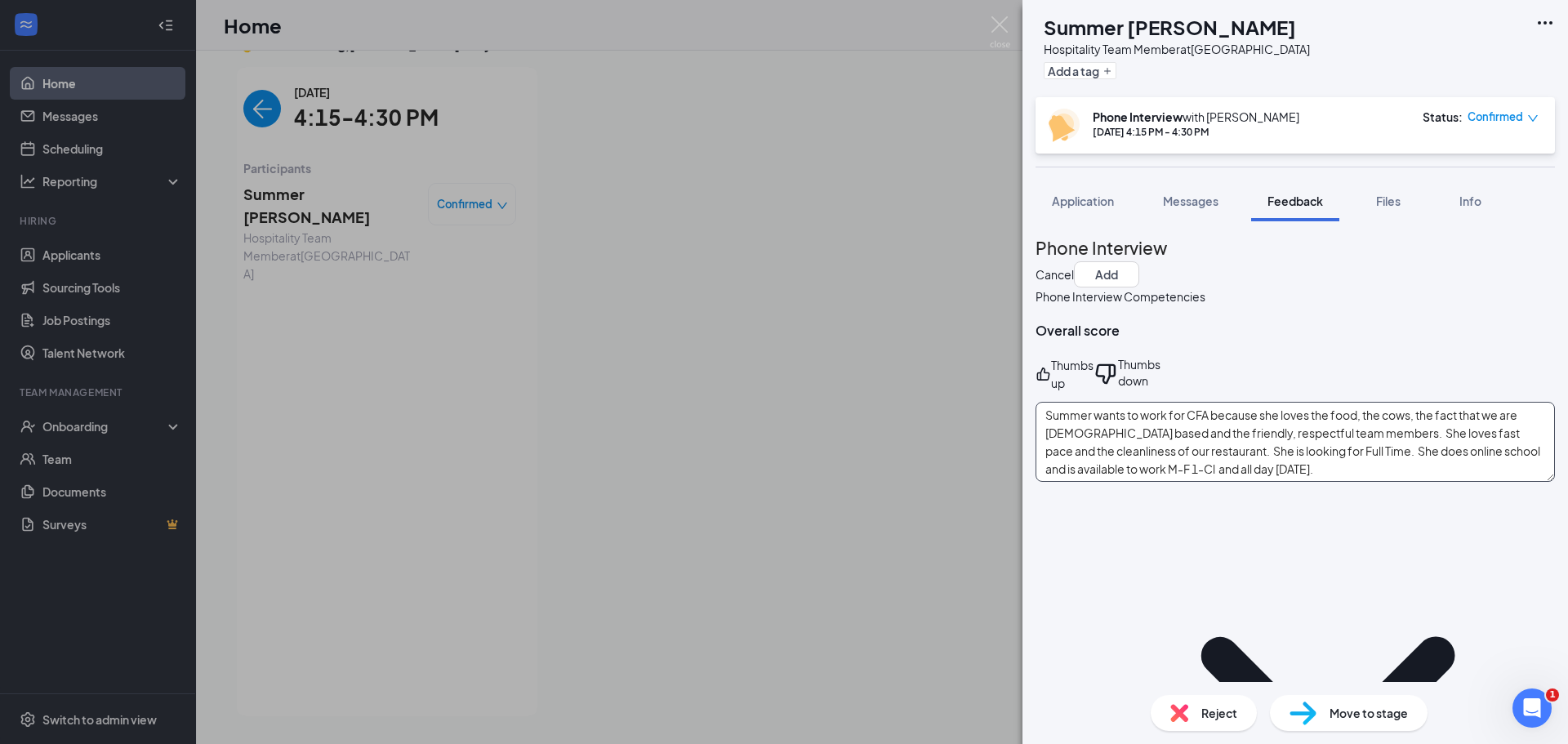
click at [1288, 441] on textarea "Summer wants to work for CFA because she loves the food, the cows, the fact tha…" at bounding box center [1295, 442] width 519 height 80
click at [1517, 460] on textarea "Summer wants to work for CFA because she loves the food, the cows, the fact tha…" at bounding box center [1295, 442] width 519 height 80
click at [1386, 412] on textarea "Summer wants to work for CFA because she loves the food, the cows, the fact tha…" at bounding box center [1295, 442] width 519 height 80
click at [1115, 449] on textarea "Summer wants to work for CFA because she loves the food, the cows, the fact tha…" at bounding box center [1295, 442] width 519 height 80
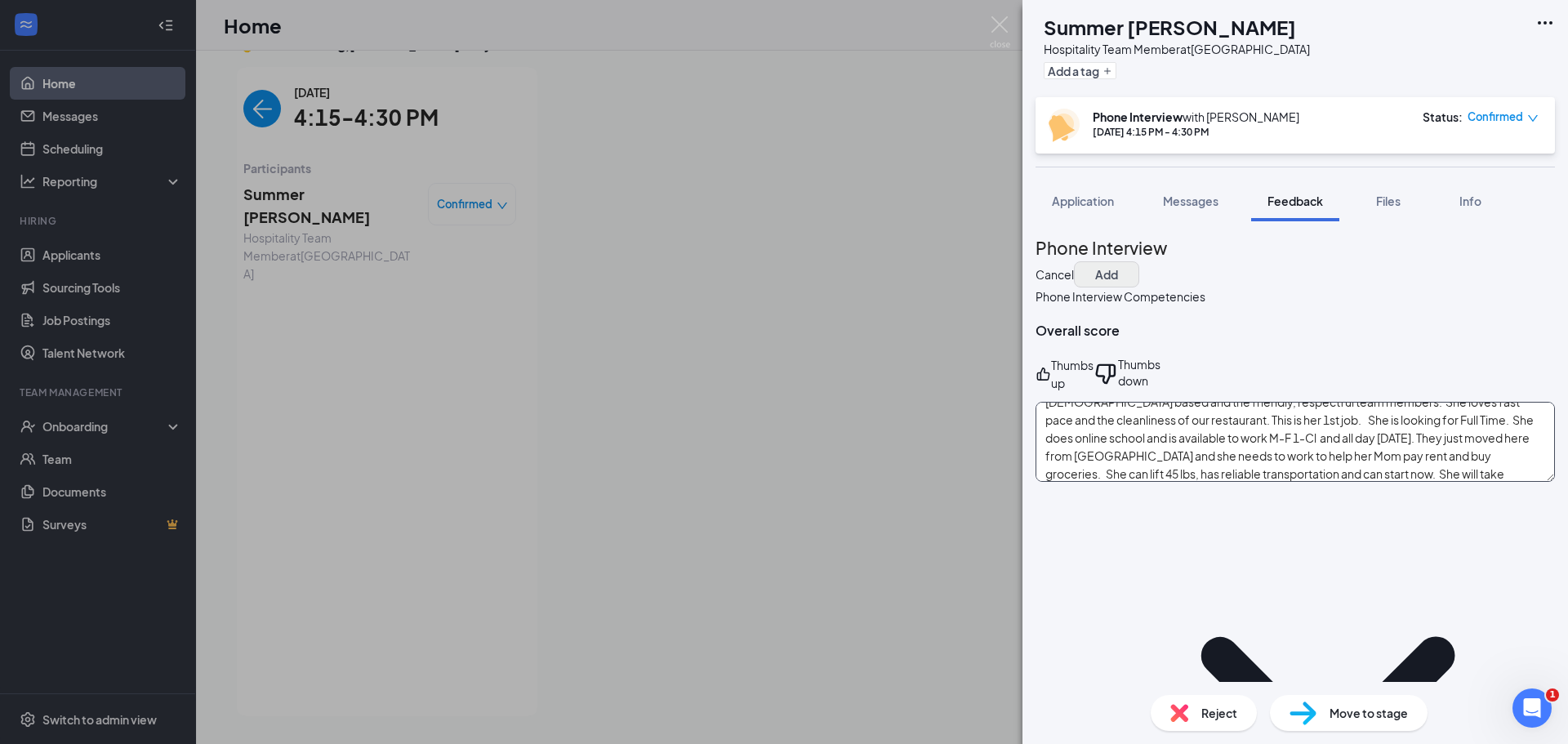
type textarea "Summer wants to work for CFA because she loves the food, the cows, the fact tha…"
click at [1139, 261] on button "Add" at bounding box center [1106, 274] width 66 height 26
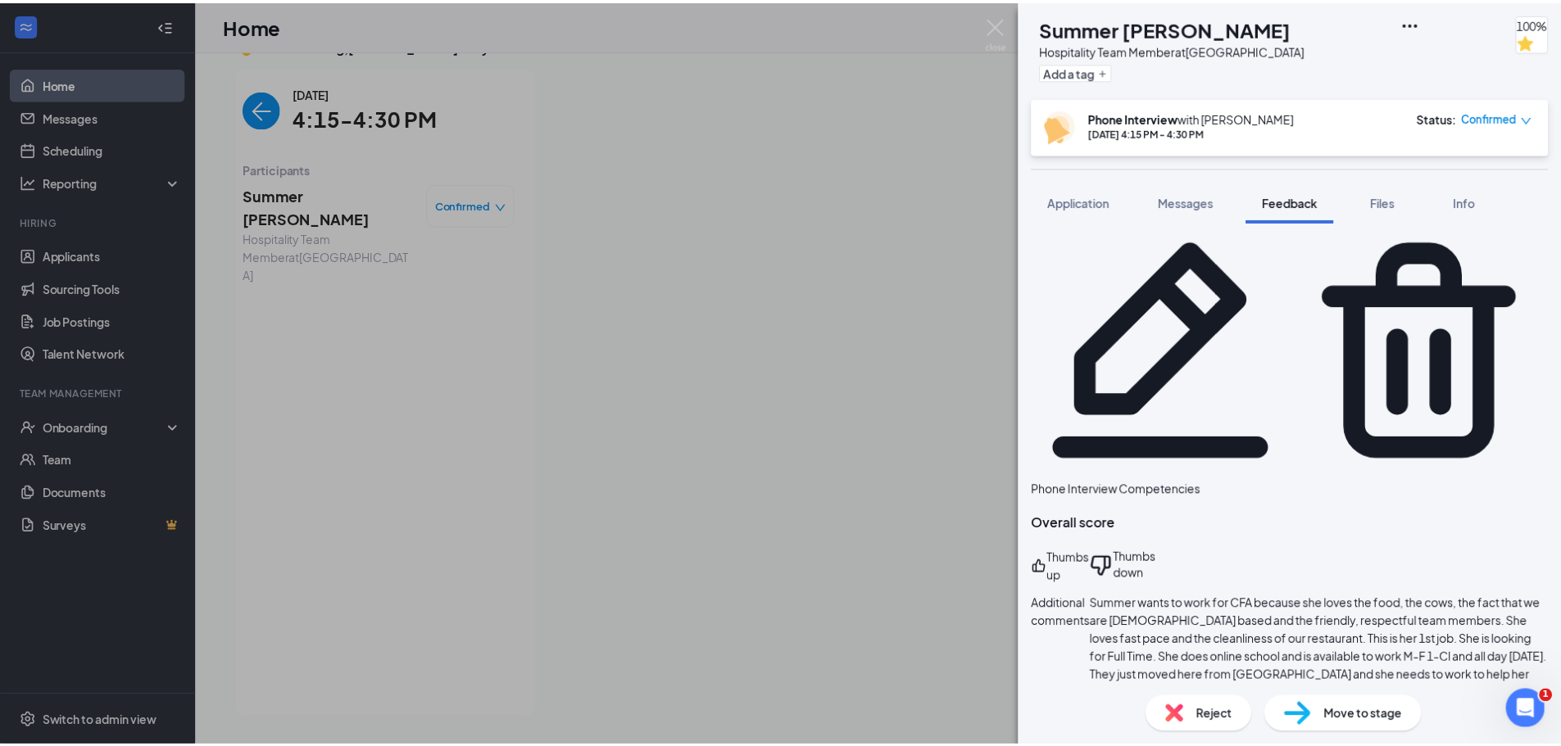
scroll to position [0, 0]
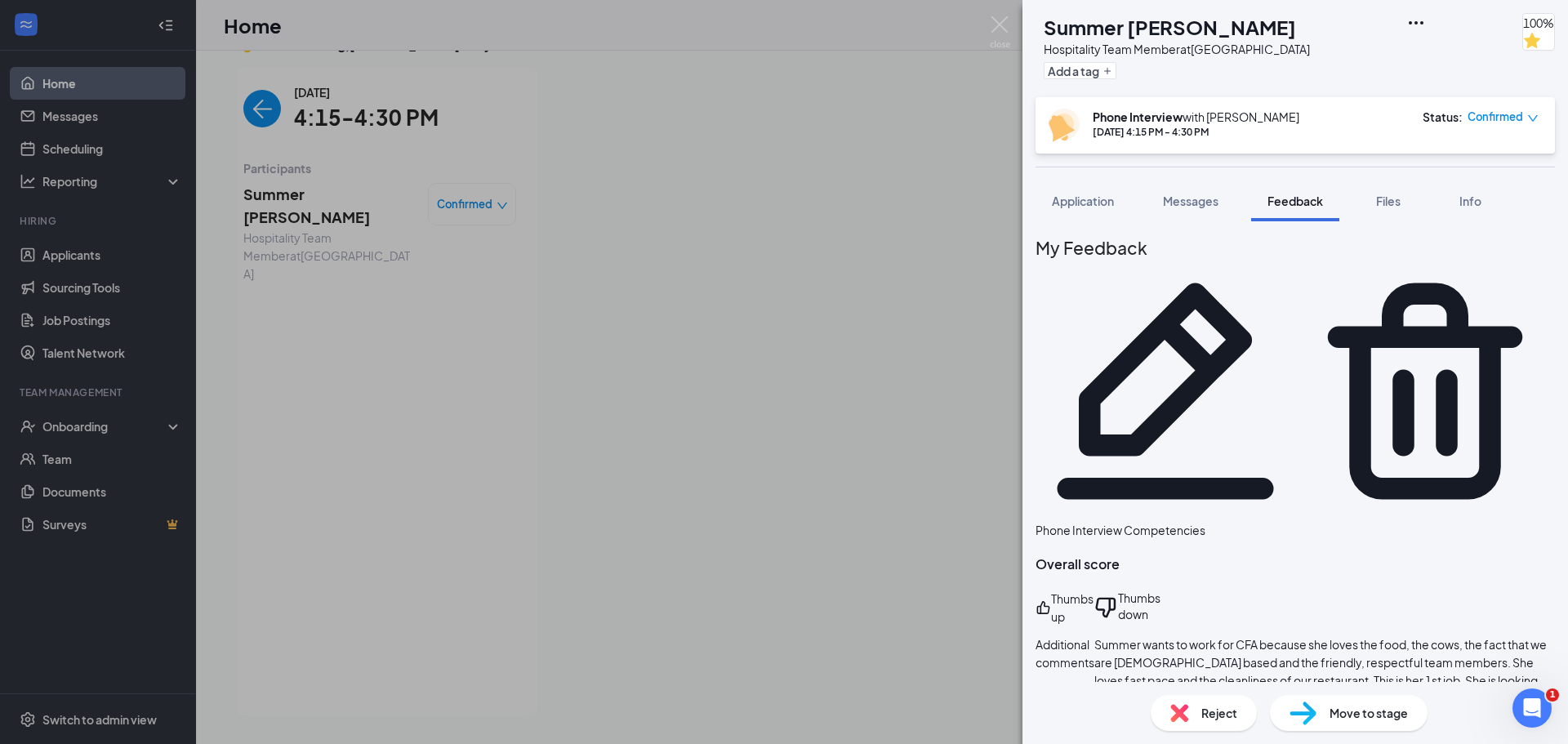
click at [251, 114] on div "SH Summer [PERSON_NAME] Hospitality Team Member at [GEOGRAPHIC_DATA] Add a tag …" at bounding box center [784, 372] width 1568 height 744
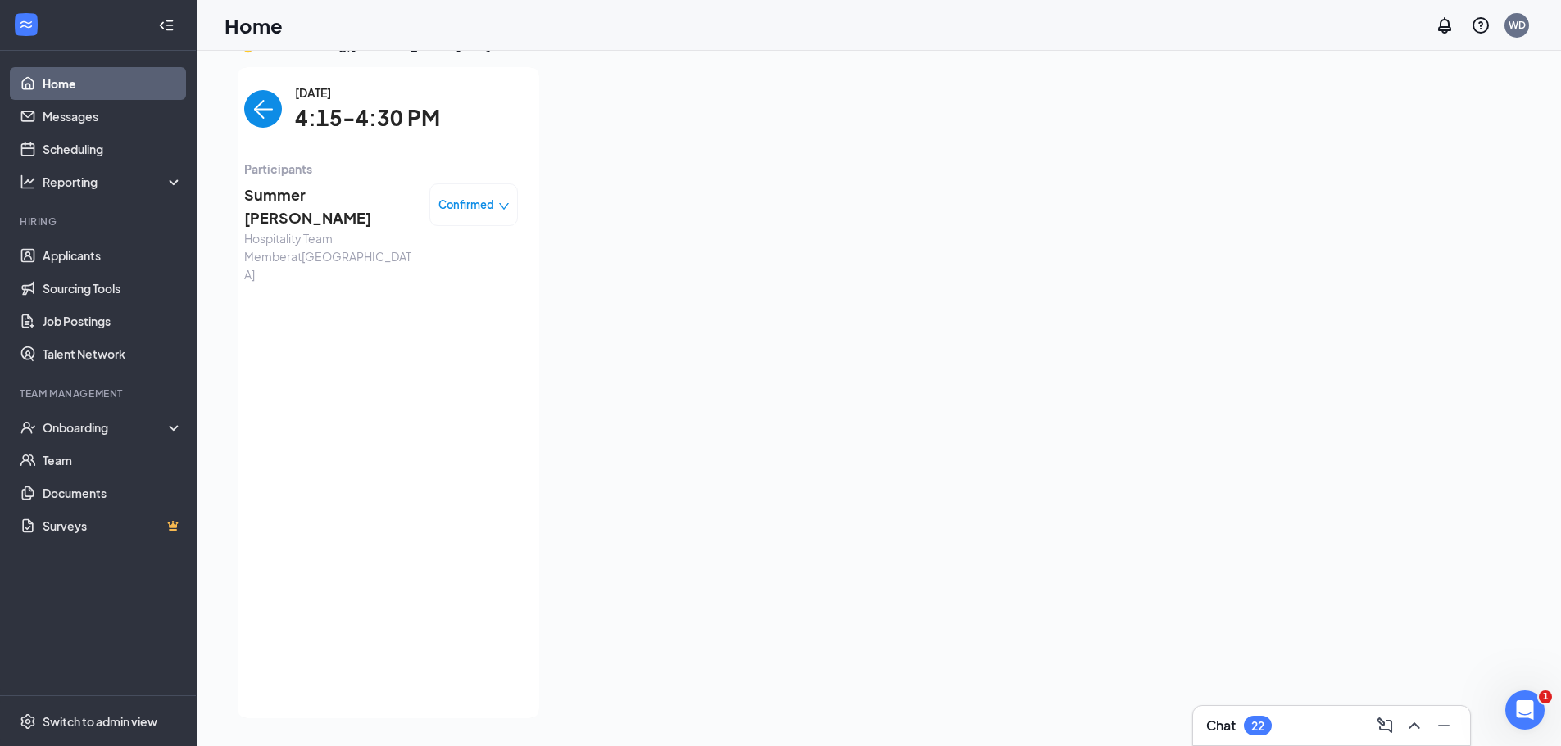
click at [256, 114] on img "back-button" at bounding box center [263, 109] width 38 height 38
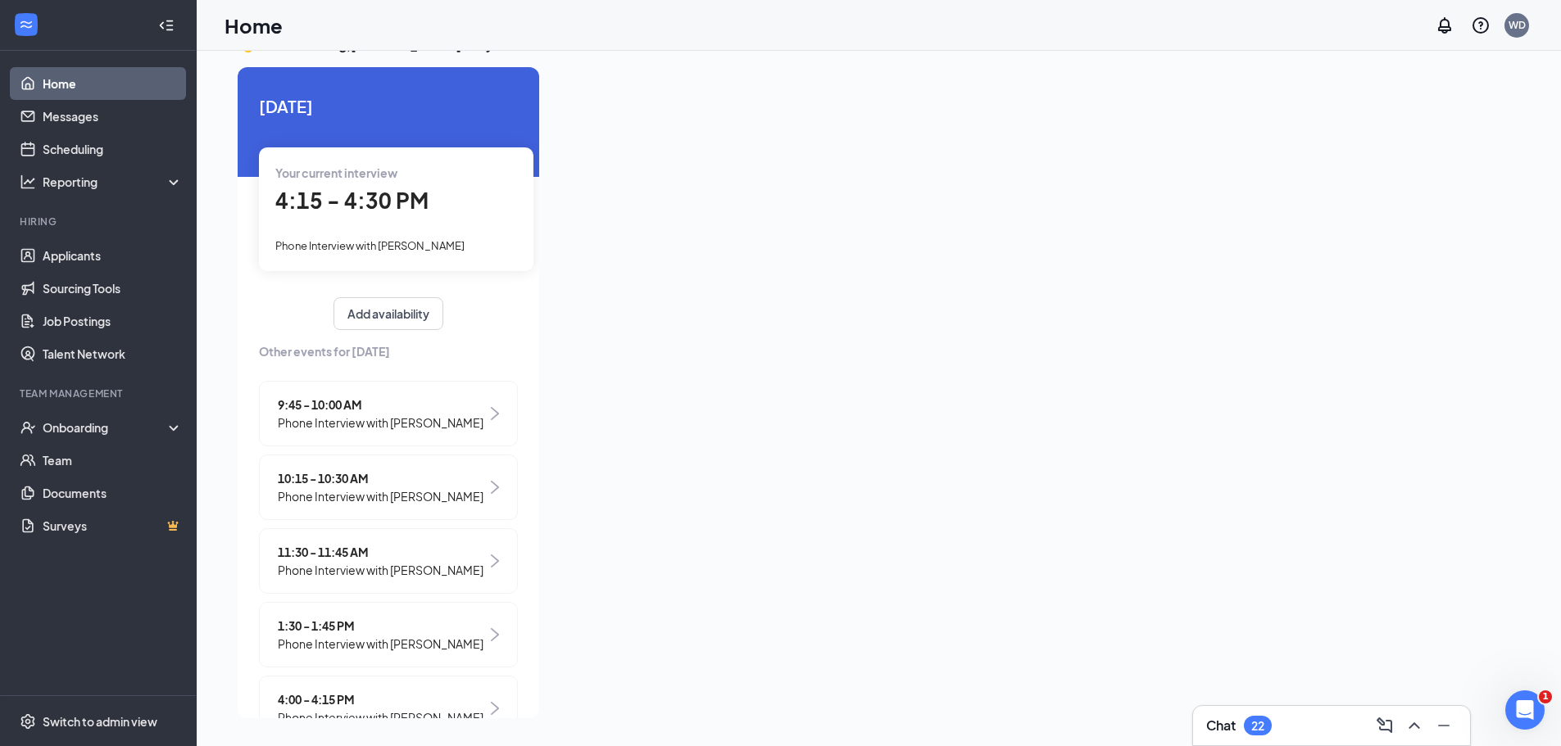
scroll to position [149, 0]
